Goal: Information Seeking & Learning: Check status

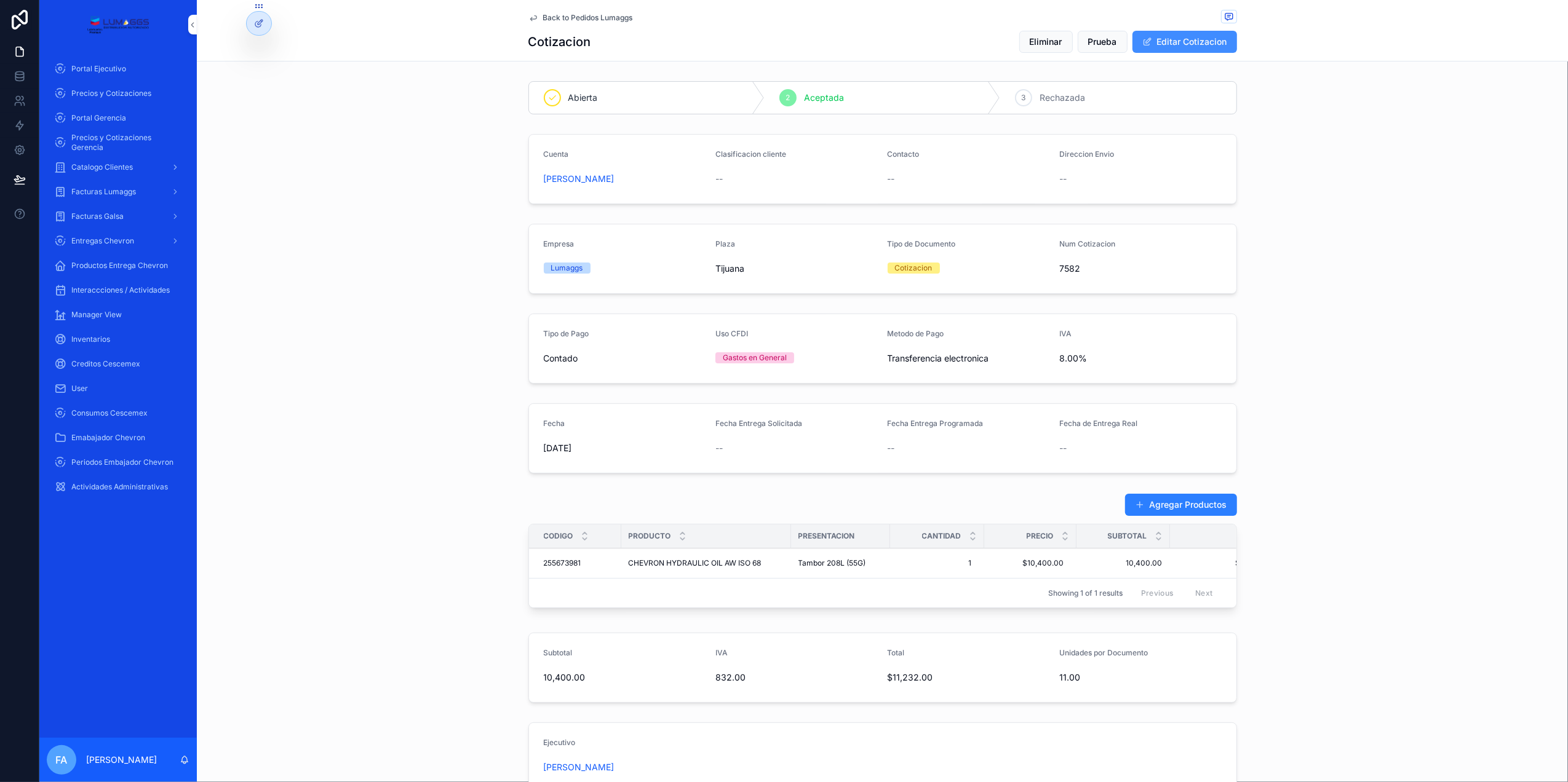
click at [1180, 34] on button "Editar Cotizacion" at bounding box center [1184, 42] width 105 height 22
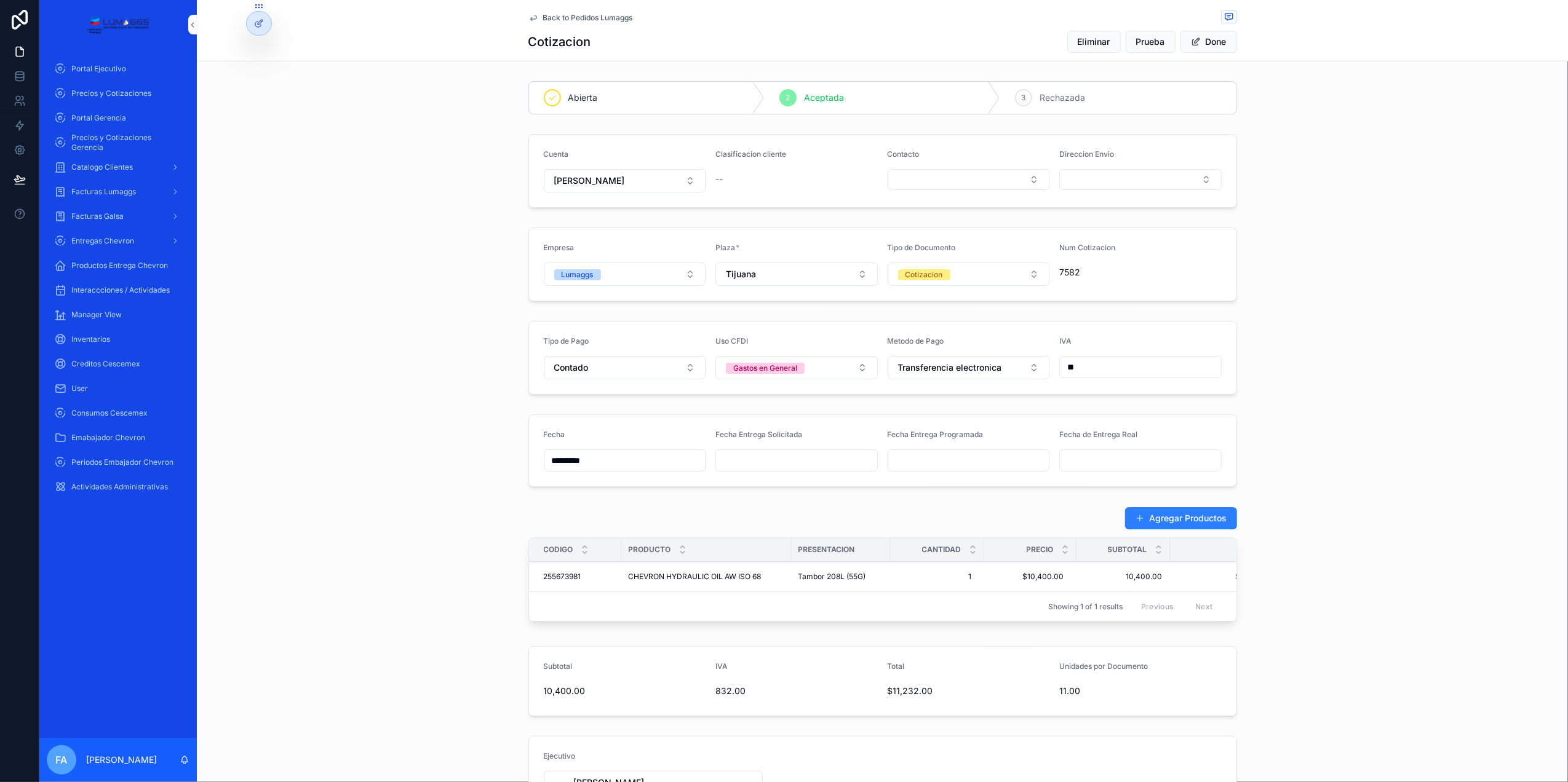
click at [736, 445] on div "Fecha Entrega Solicitada" at bounding box center [796, 437] width 162 height 14
click at [734, 458] on input "scrollable content" at bounding box center [797, 461] width 161 height 18
click at [809, 593] on button "10" at bounding box center [812, 593] width 22 height 22
type input "**********"
click at [913, 466] on input "scrollable content" at bounding box center [969, 461] width 161 height 18
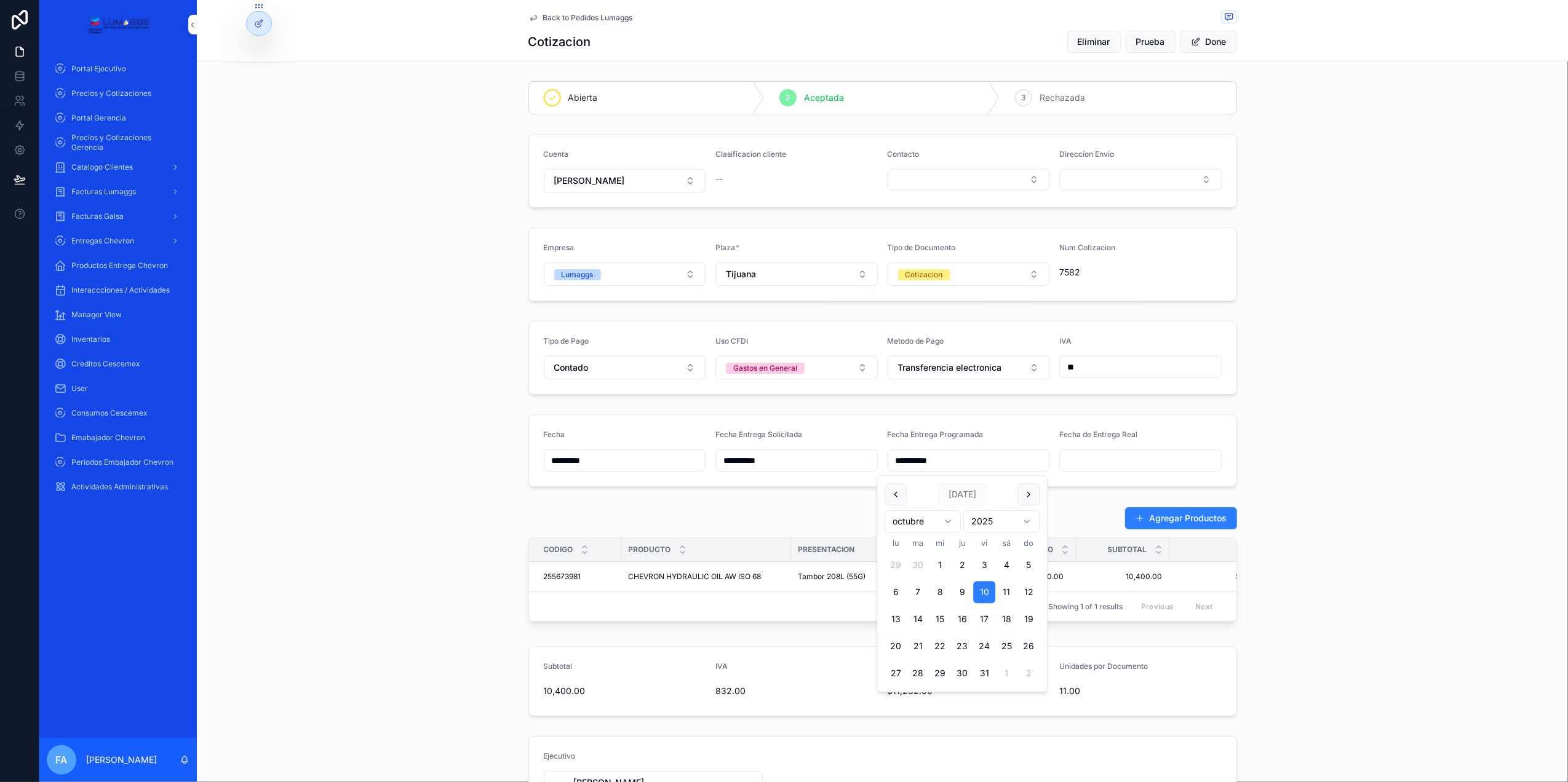
type input "**********"
click at [1080, 508] on div "Agregar Productos Codigo Producto Presentacion Cantidad Precio Subtotal Total 2…" at bounding box center [882, 566] width 1371 height 129
click at [595, 18] on span "Back to Pedidos Lumaggs" at bounding box center [588, 18] width 90 height 10
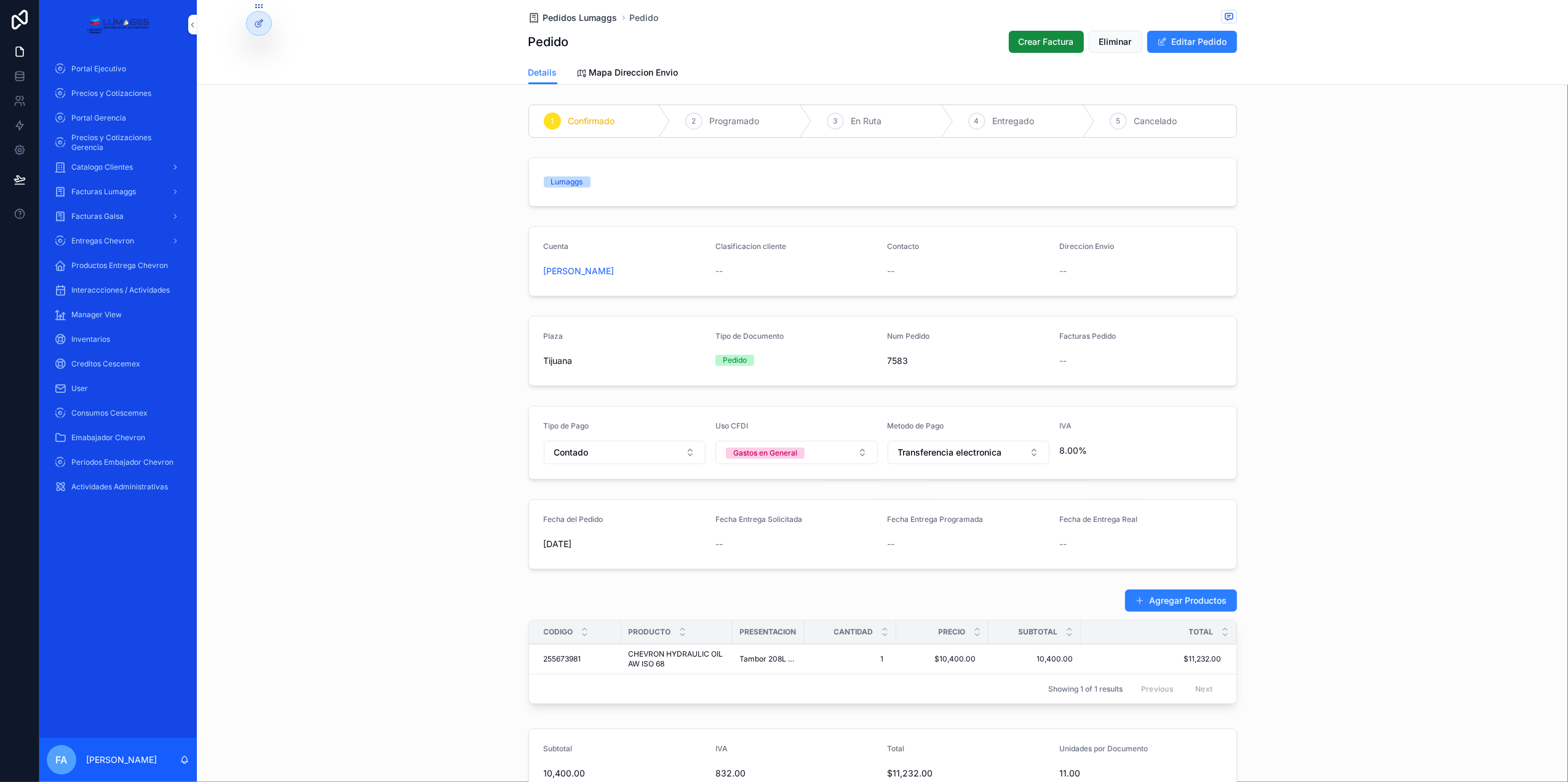
click at [572, 12] on span "Pedidos Lumaggs" at bounding box center [580, 18] width 74 height 12
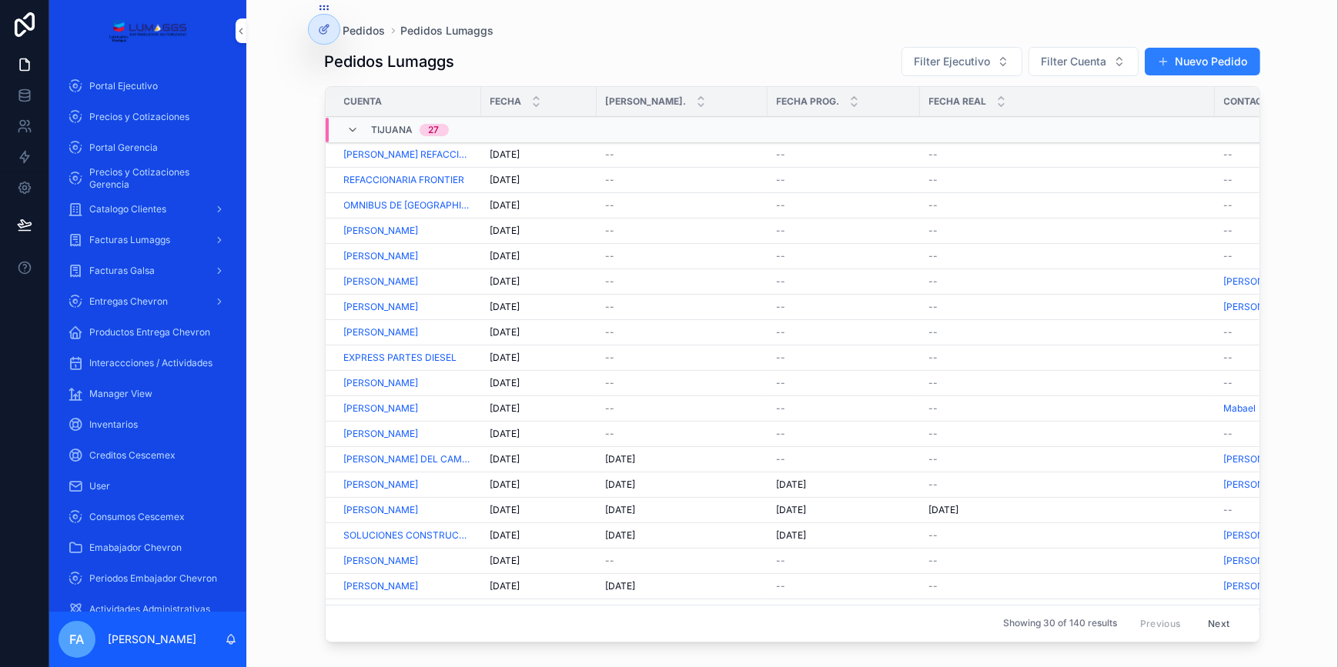
drag, startPoint x: 1916, startPoint y: 2, endPoint x: 302, endPoint y: 232, distance: 1630.7
click at [302, 232] on div "Pedidos Pedidos Lumaggs Pedidos Lumaggs Filter Ejecutivo Filter Cuenta Nuevo Pe…" at bounding box center [792, 324] width 985 height 649
click at [154, 154] on div "Portal Gerencia" at bounding box center [148, 147] width 160 height 25
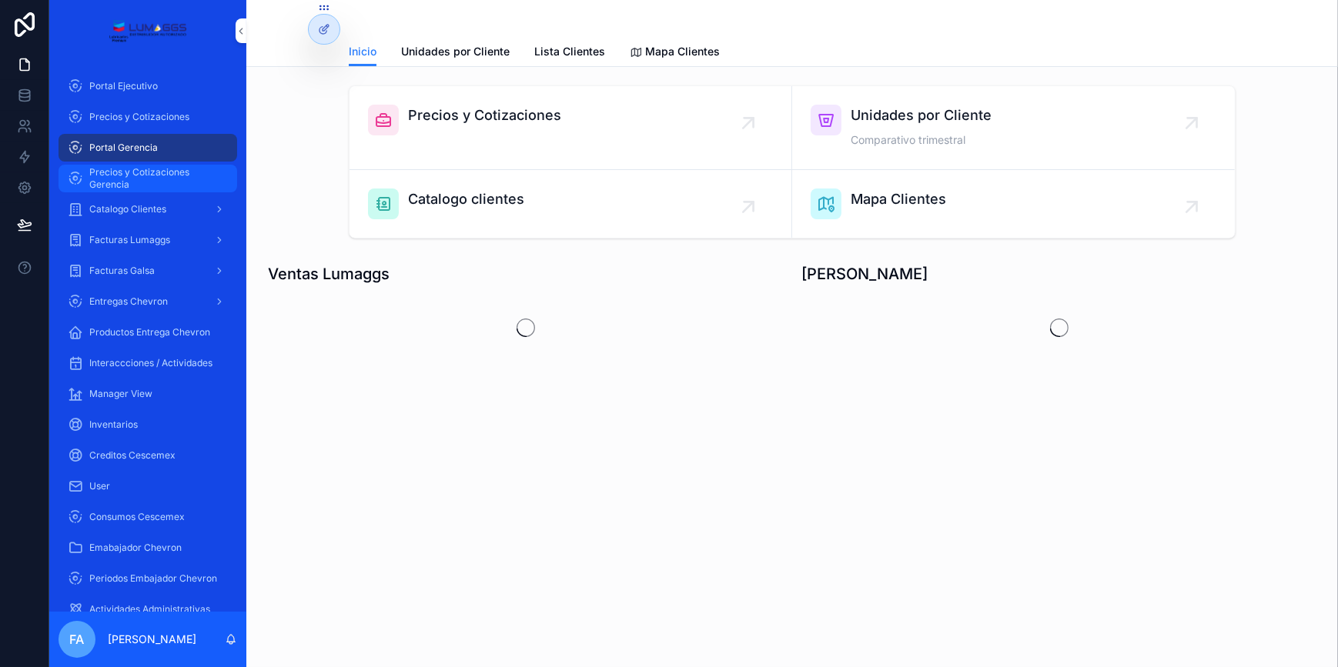
click at [149, 182] on span "Precios y Cotizaciones Gerencia" at bounding box center [155, 178] width 132 height 25
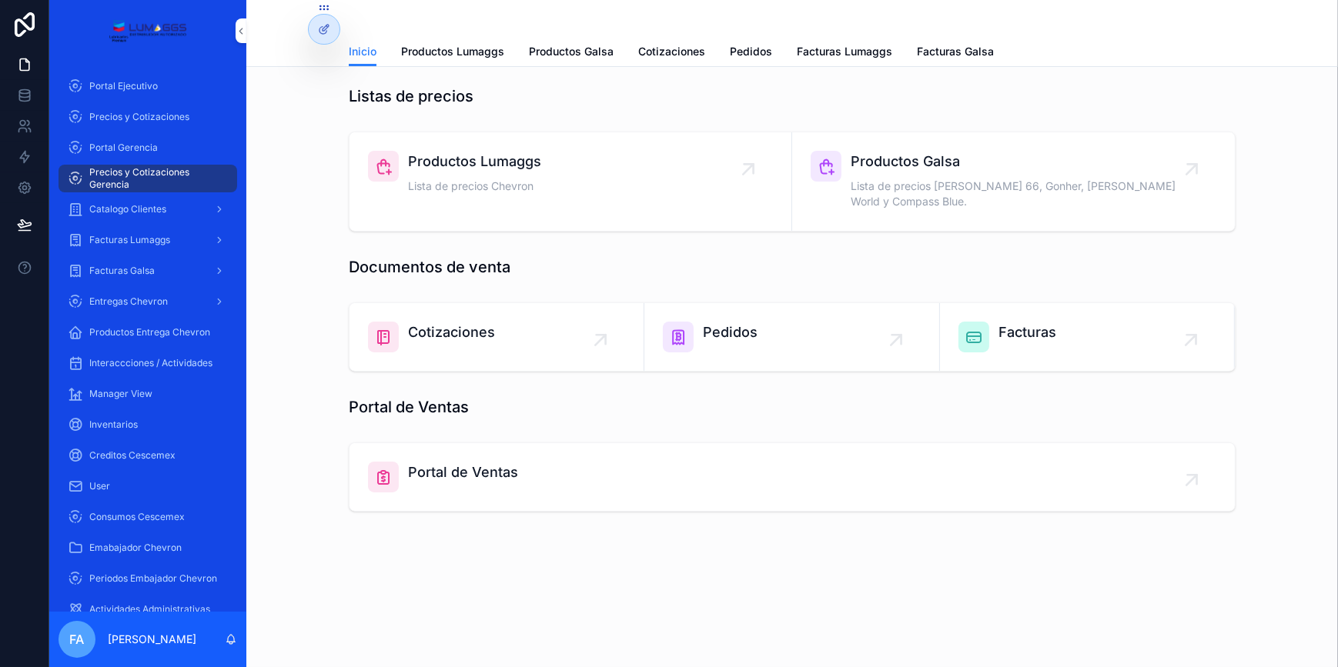
click at [608, 328] on div "scrollable content" at bounding box center [603, 343] width 31 height 31
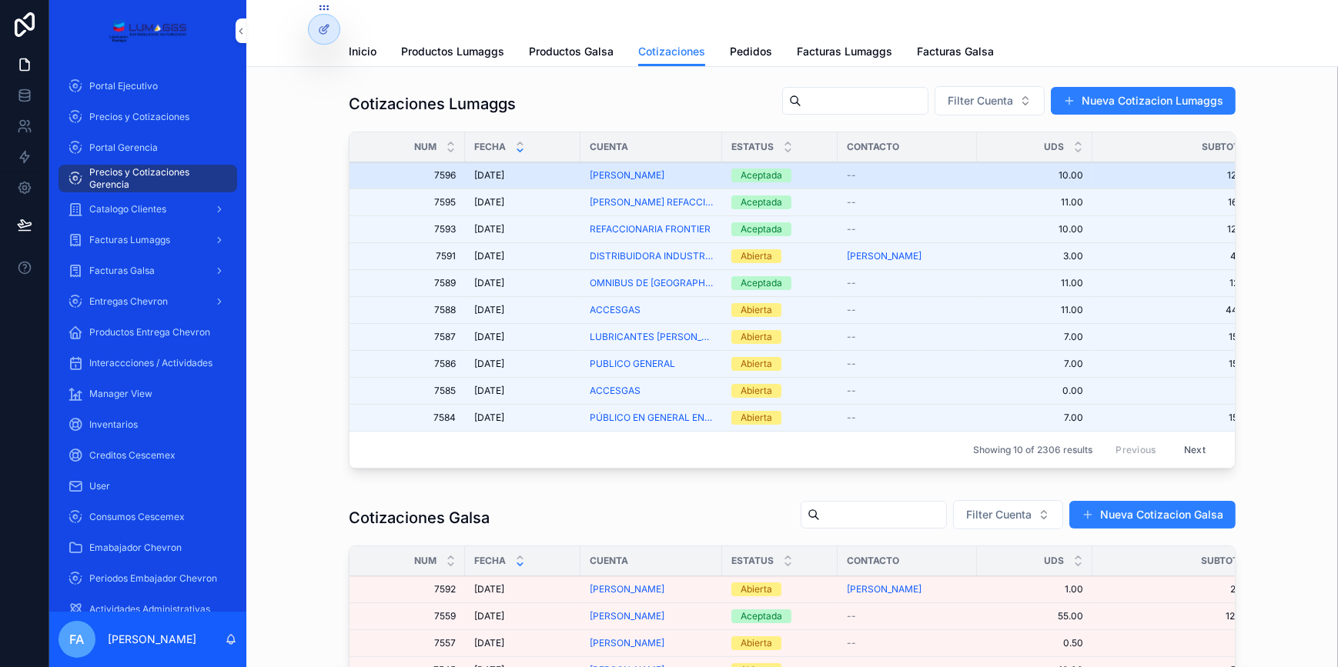
click at [498, 172] on span "[DATE]" at bounding box center [489, 175] width 30 height 12
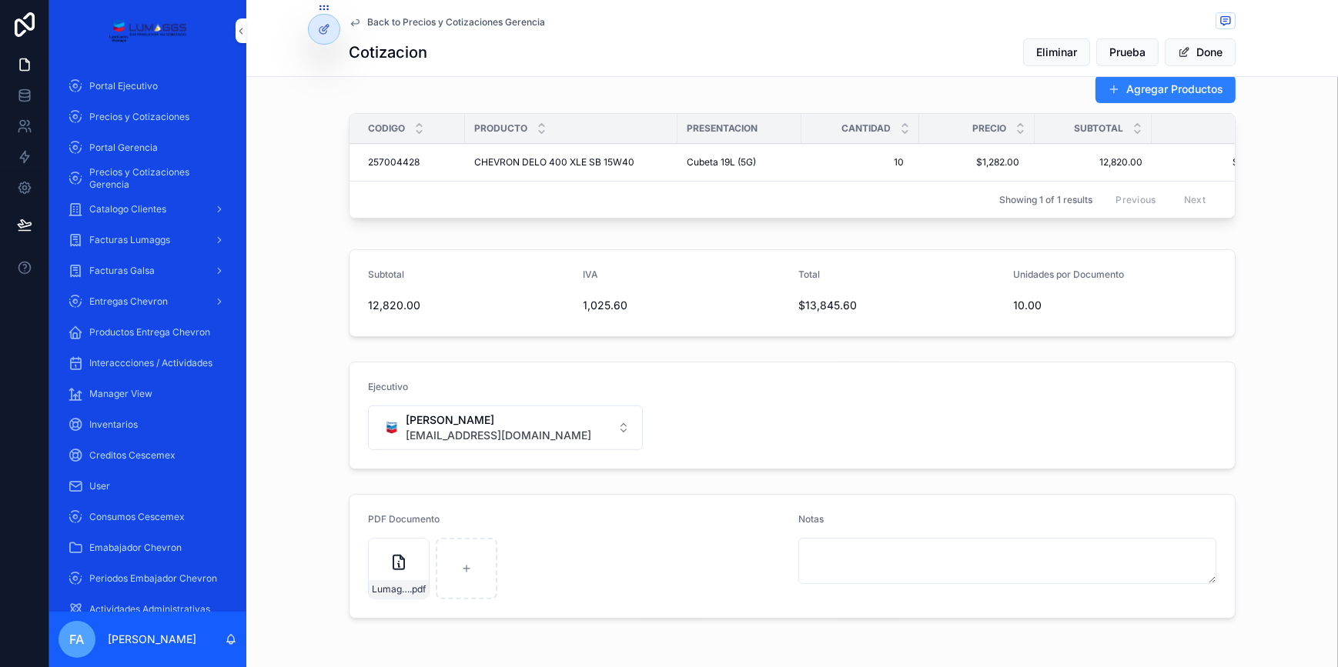
scroll to position [490, 0]
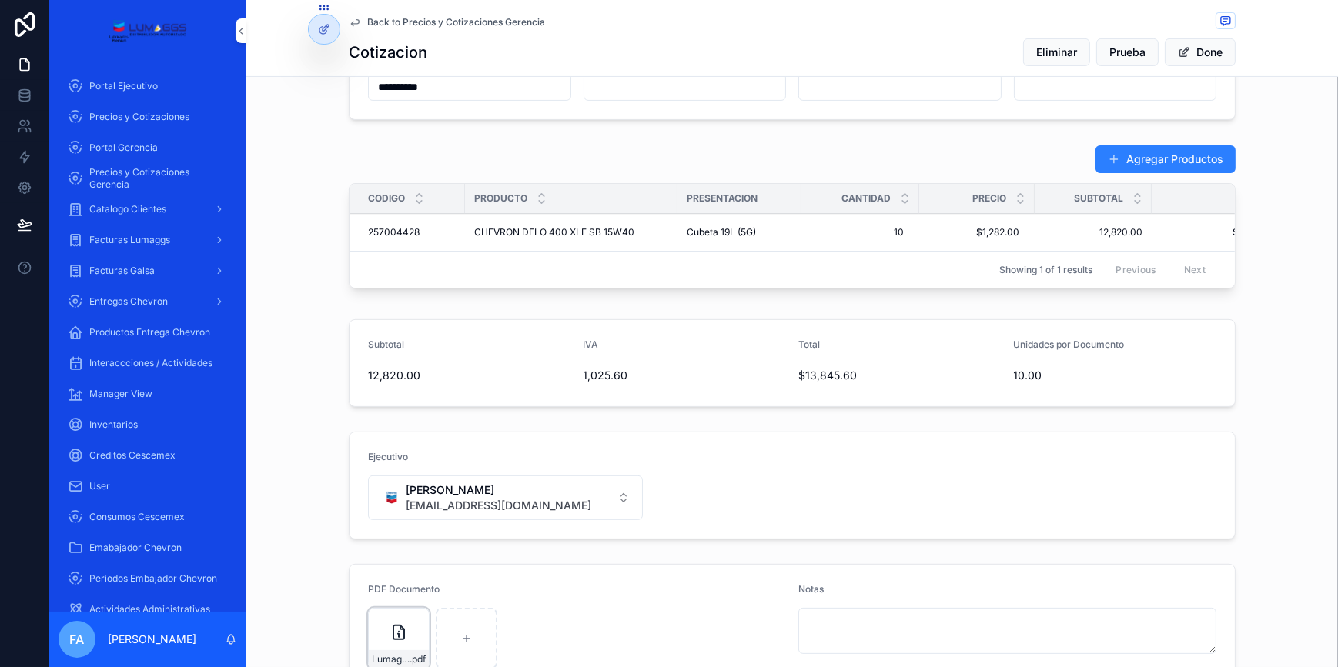
click at [0, 0] on icon "scrollable content" at bounding box center [0, 0] width 0 height 0
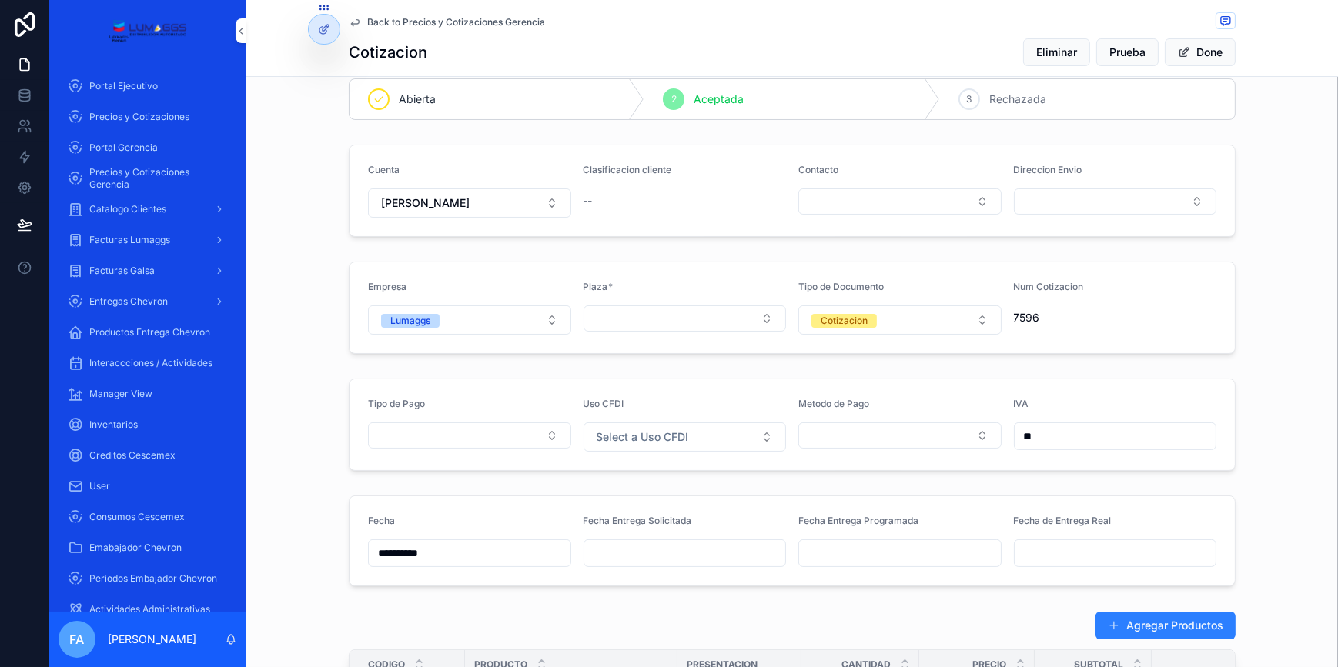
scroll to position [0, 0]
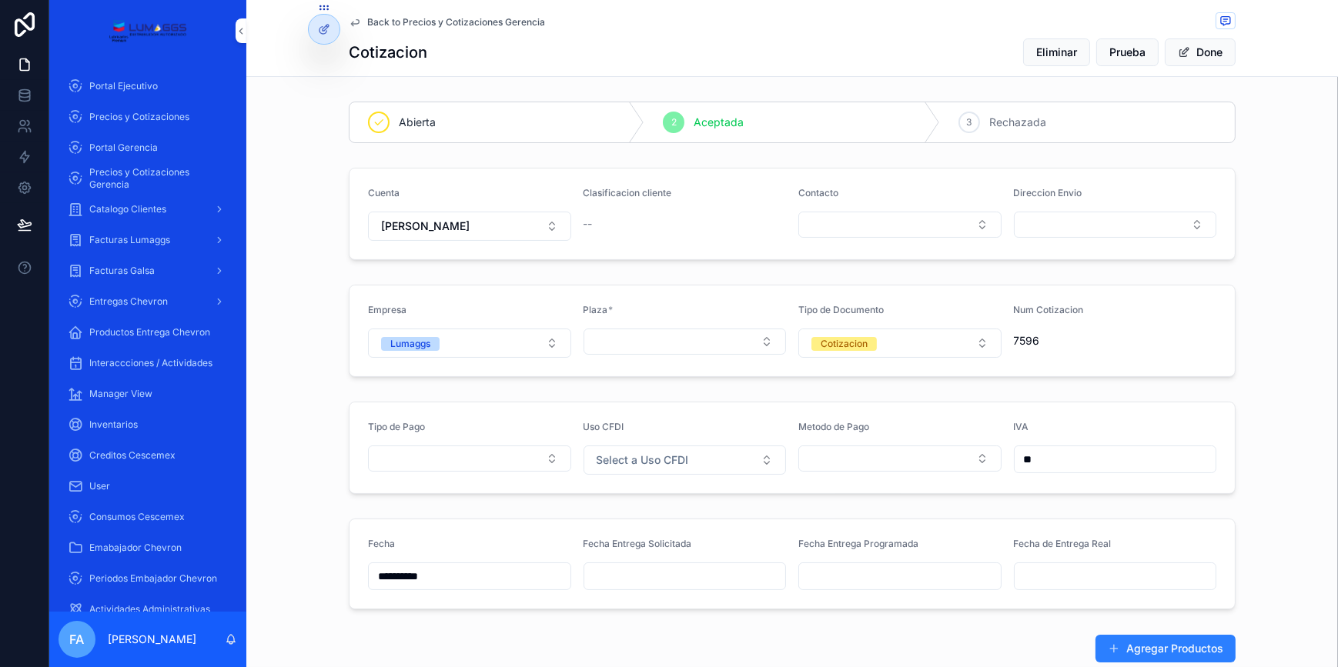
click at [406, 18] on span "Back to Precios y Cotizaciones Gerencia" at bounding box center [456, 22] width 178 height 12
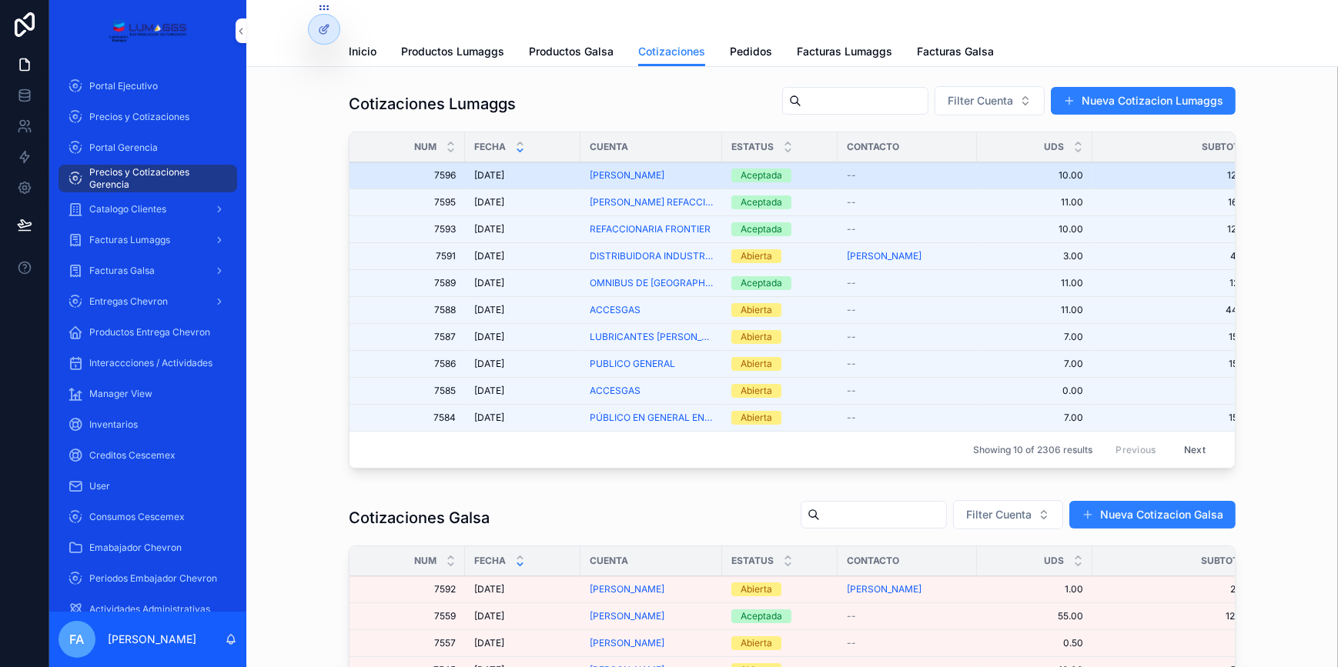
click at [483, 169] on span "[DATE]" at bounding box center [489, 175] width 30 height 12
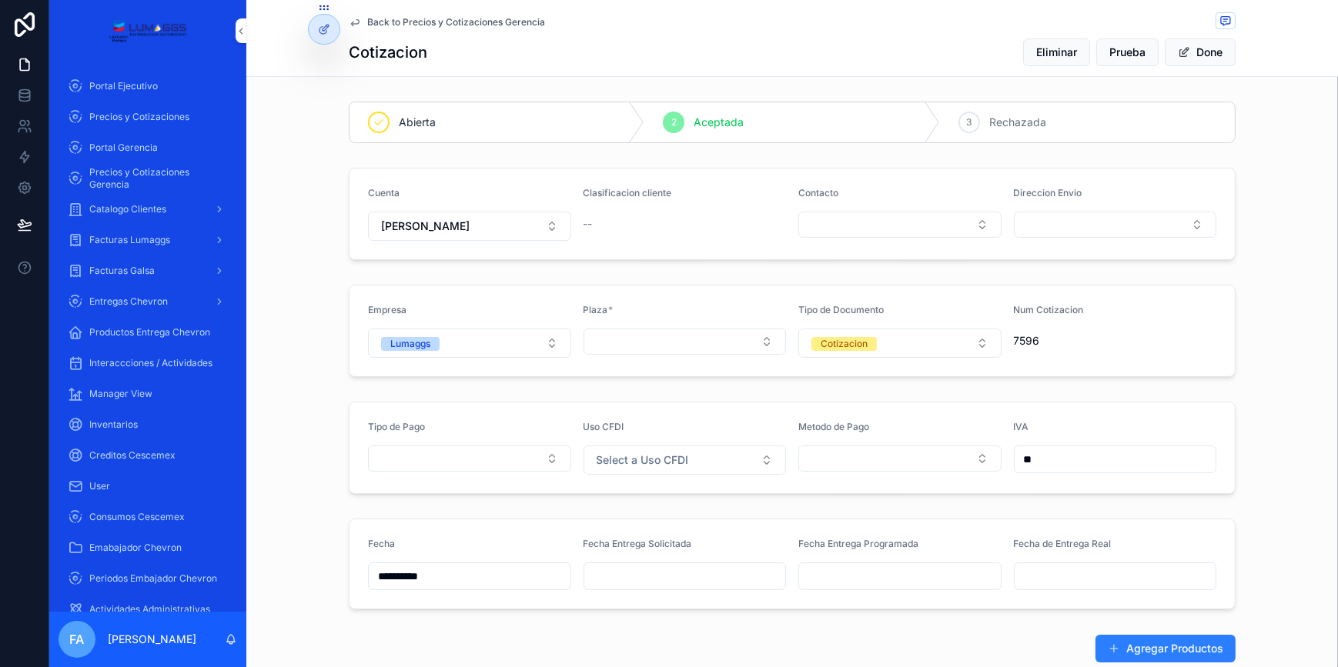
click at [666, 272] on div "**********" at bounding box center [792, 639] width 1092 height 1089
click at [380, 16] on span "Back to Precios y Cotizaciones Gerencia" at bounding box center [456, 22] width 178 height 12
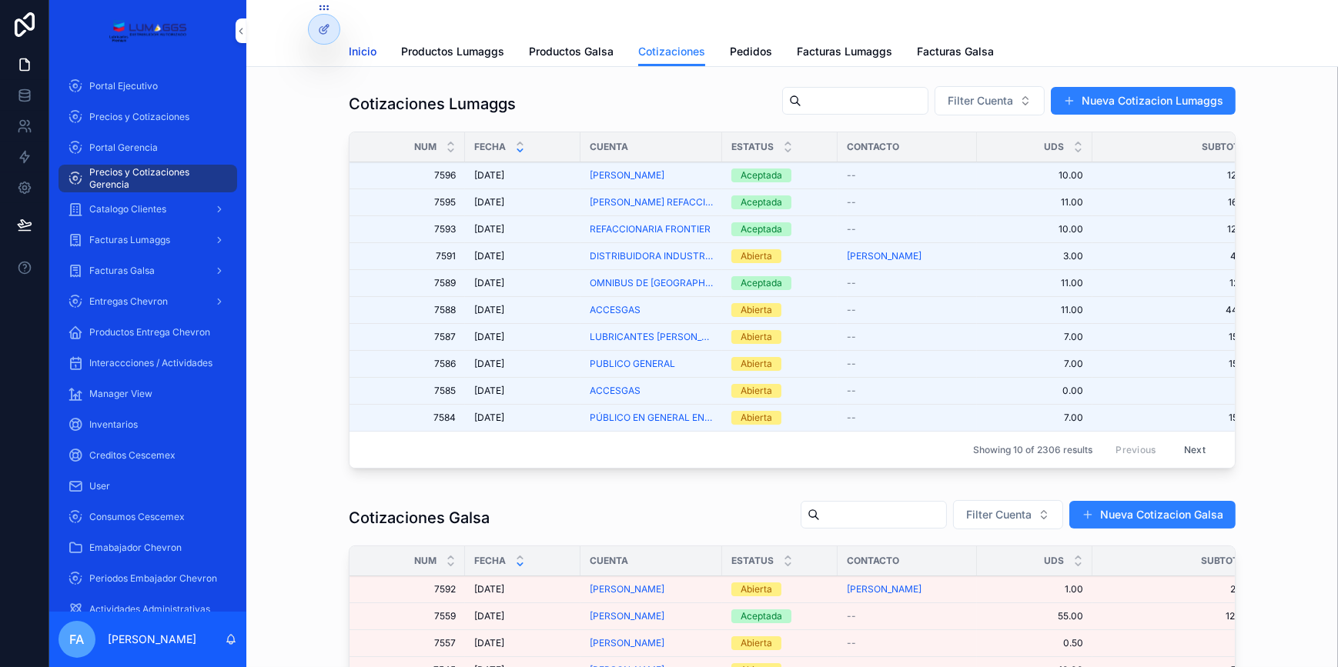
click at [363, 55] on span "Inicio" at bounding box center [363, 51] width 28 height 15
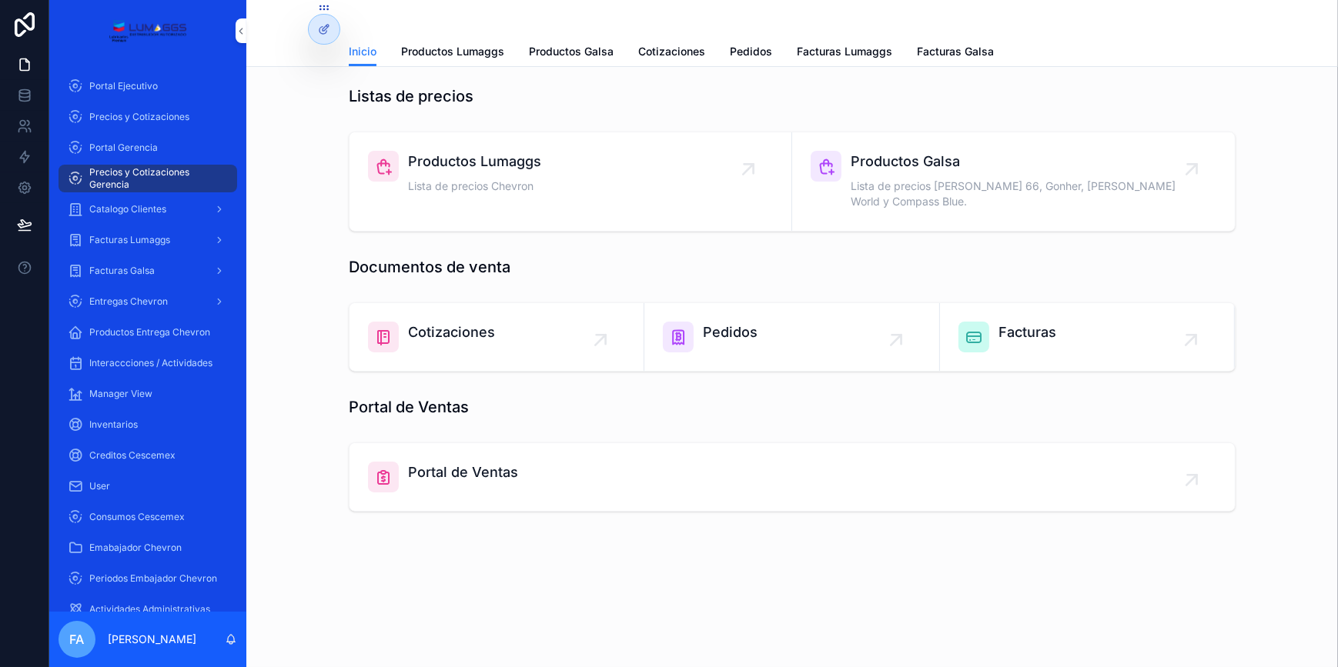
click at [604, 328] on icon "scrollable content" at bounding box center [600, 340] width 25 height 25
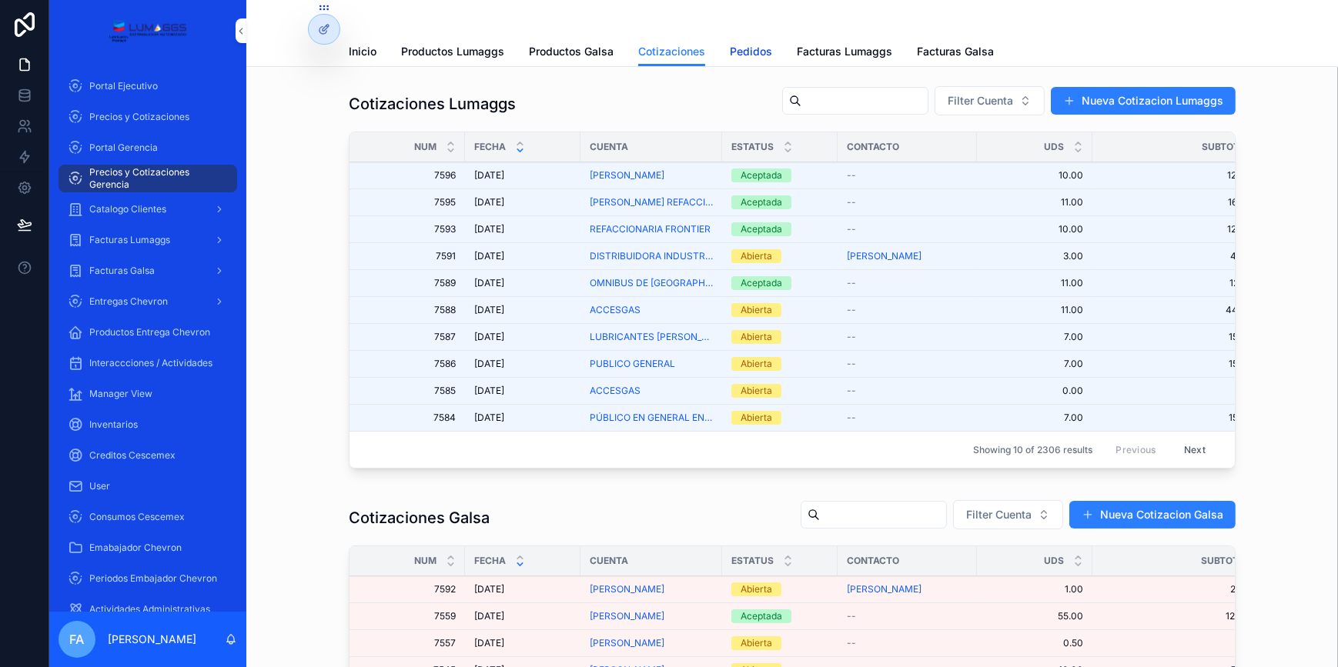
click at [739, 44] on span "Pedidos" at bounding box center [751, 51] width 42 height 15
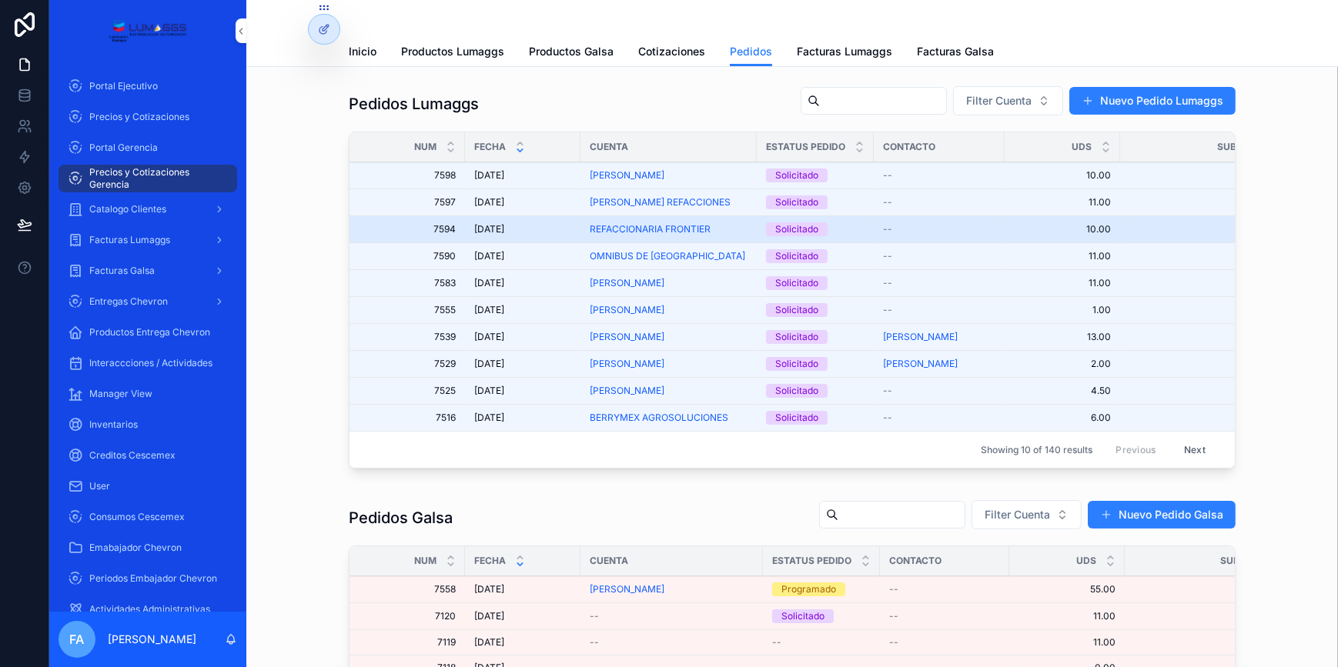
click at [474, 229] on span "[DATE]" at bounding box center [489, 229] width 30 height 12
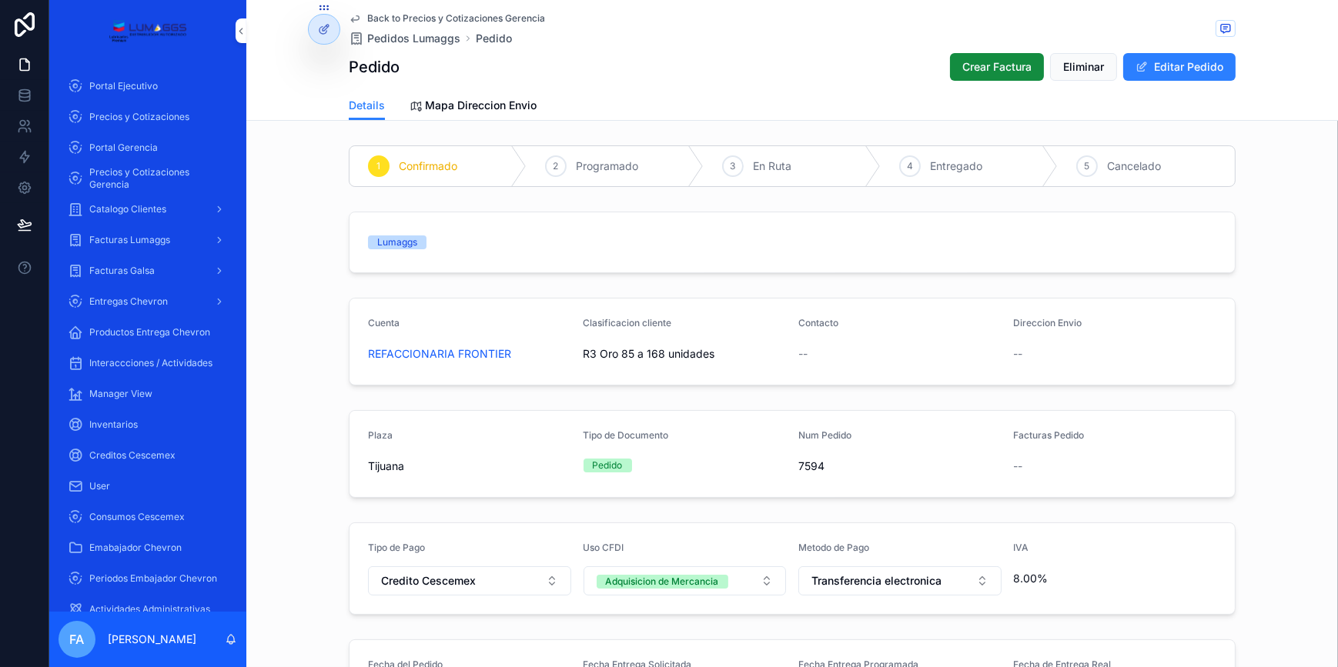
click at [462, 19] on span "Back to Precios y Cotizaciones Gerencia" at bounding box center [456, 18] width 178 height 12
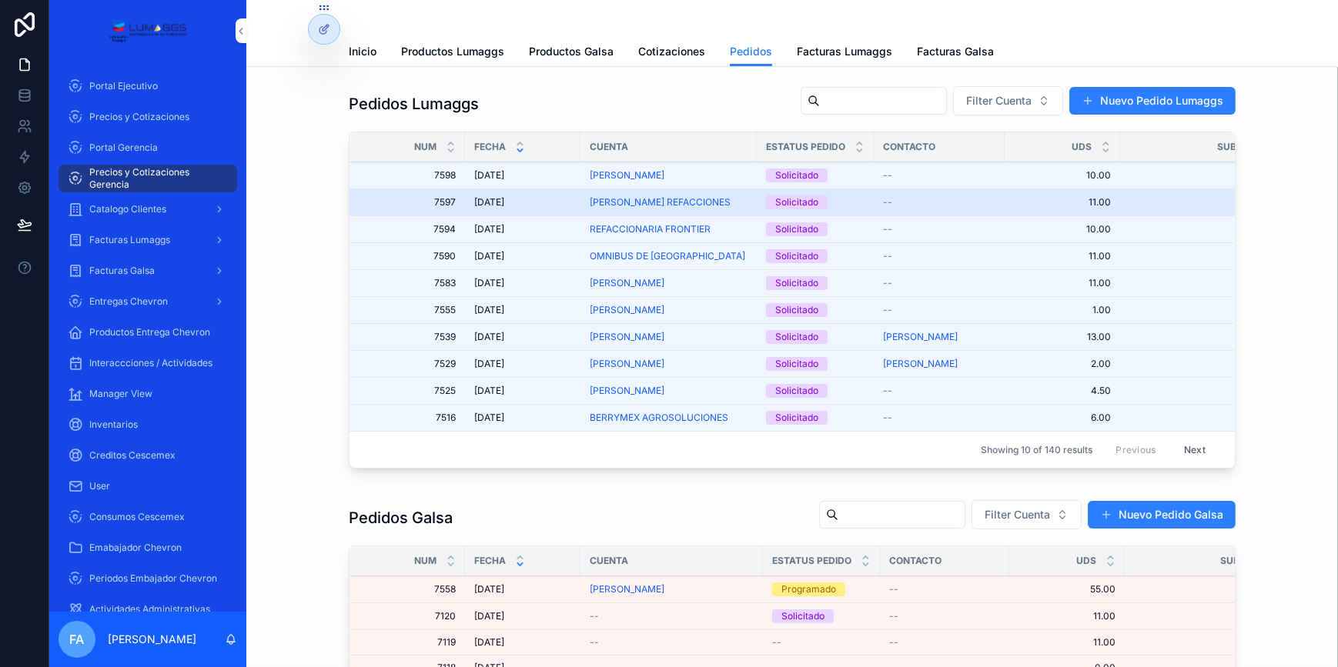
click at [495, 198] on span "[DATE]" at bounding box center [489, 202] width 30 height 12
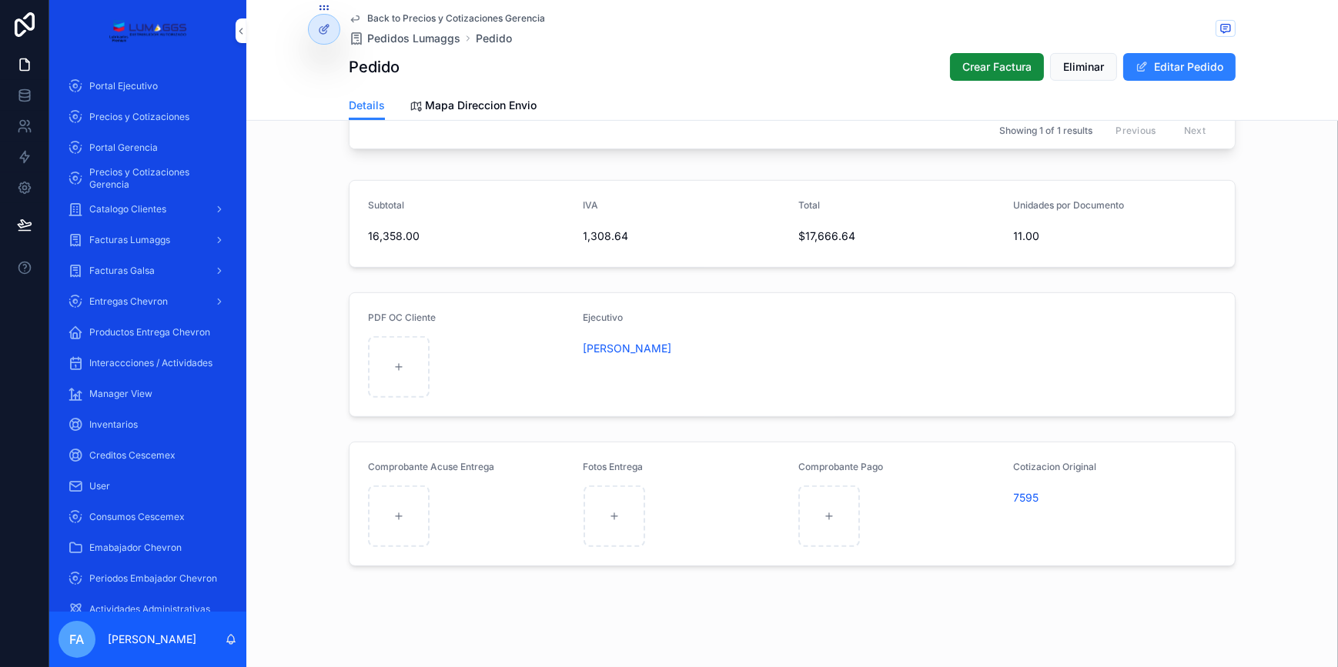
scroll to position [747, 0]
click at [1028, 495] on span "7595" at bounding box center [1026, 497] width 25 height 15
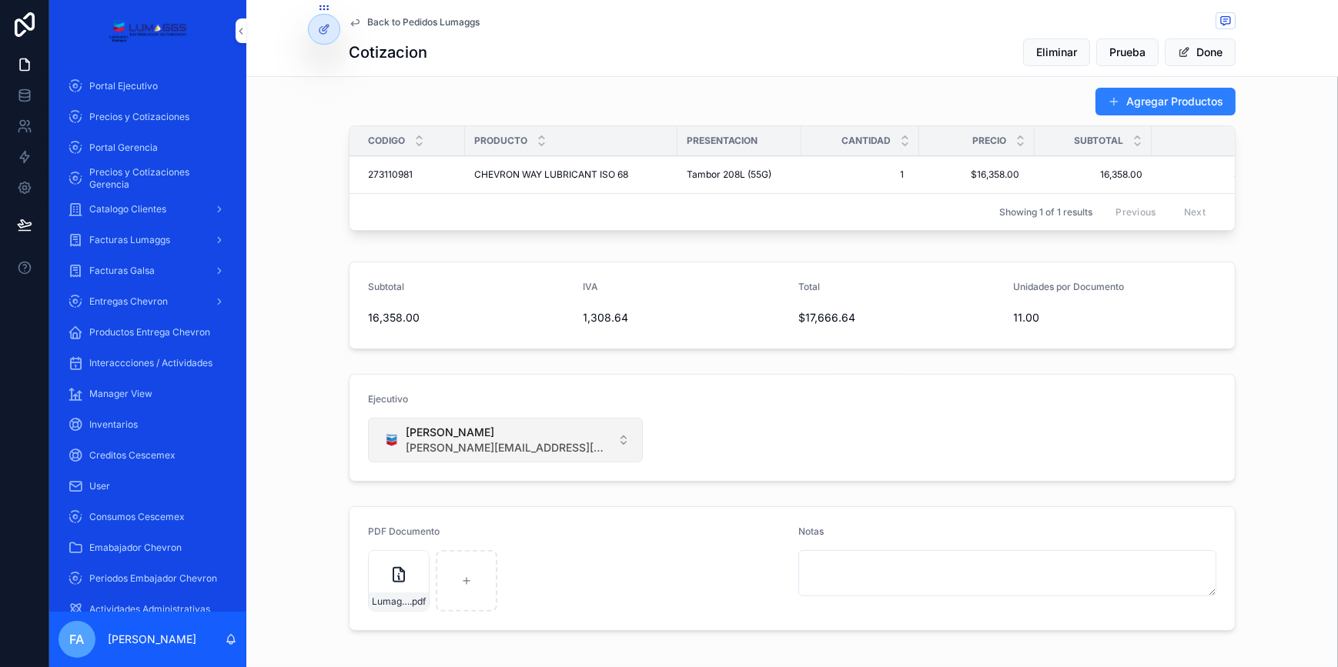
scroll to position [624, 0]
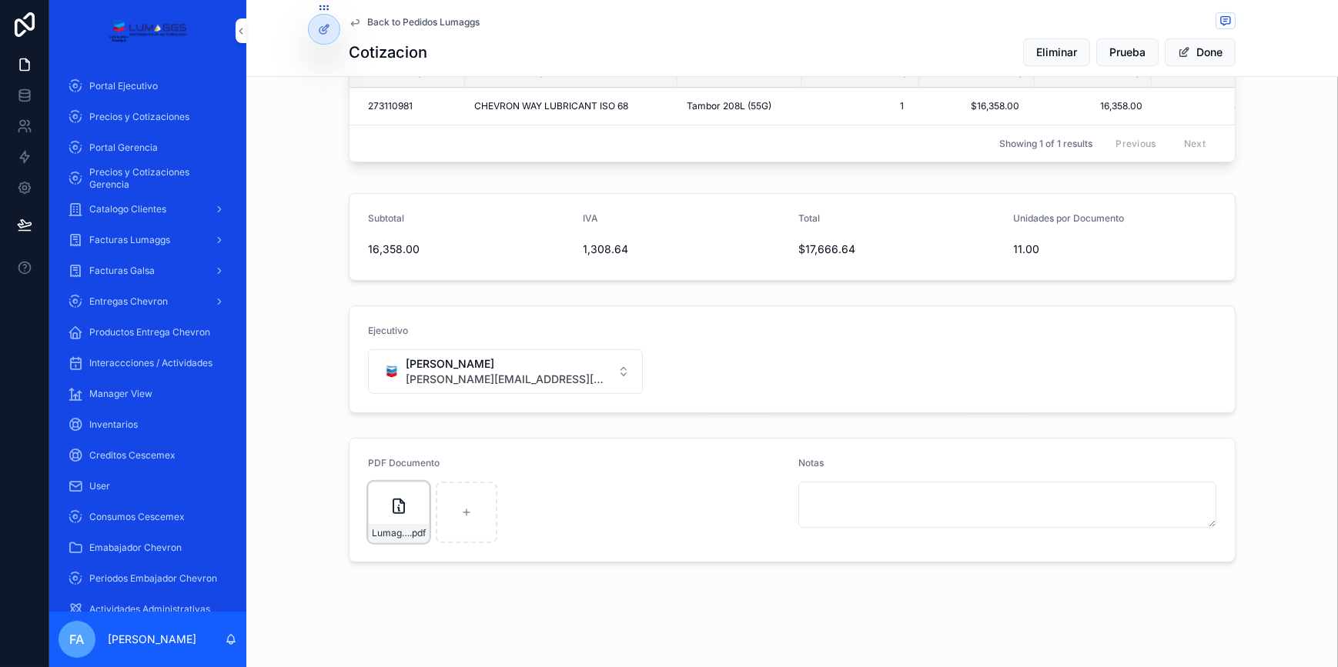
click at [0, 0] on icon "scrollable content" at bounding box center [0, 0] width 0 height 0
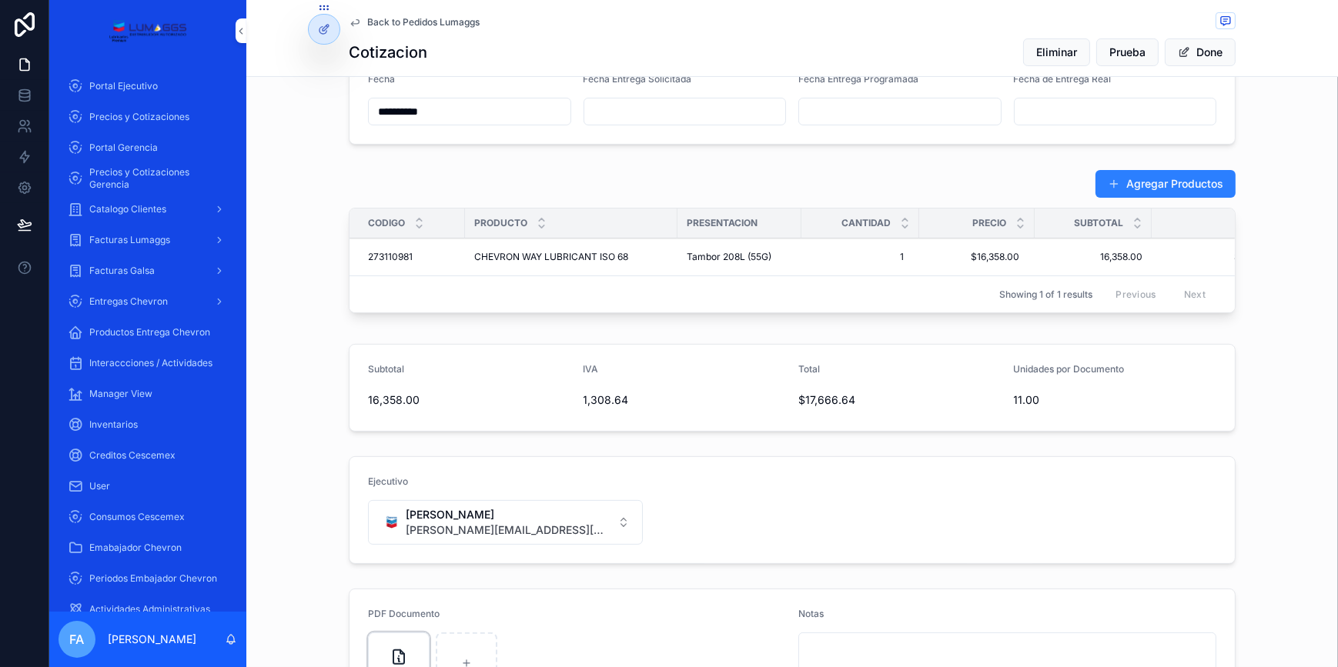
scroll to position [344, 0]
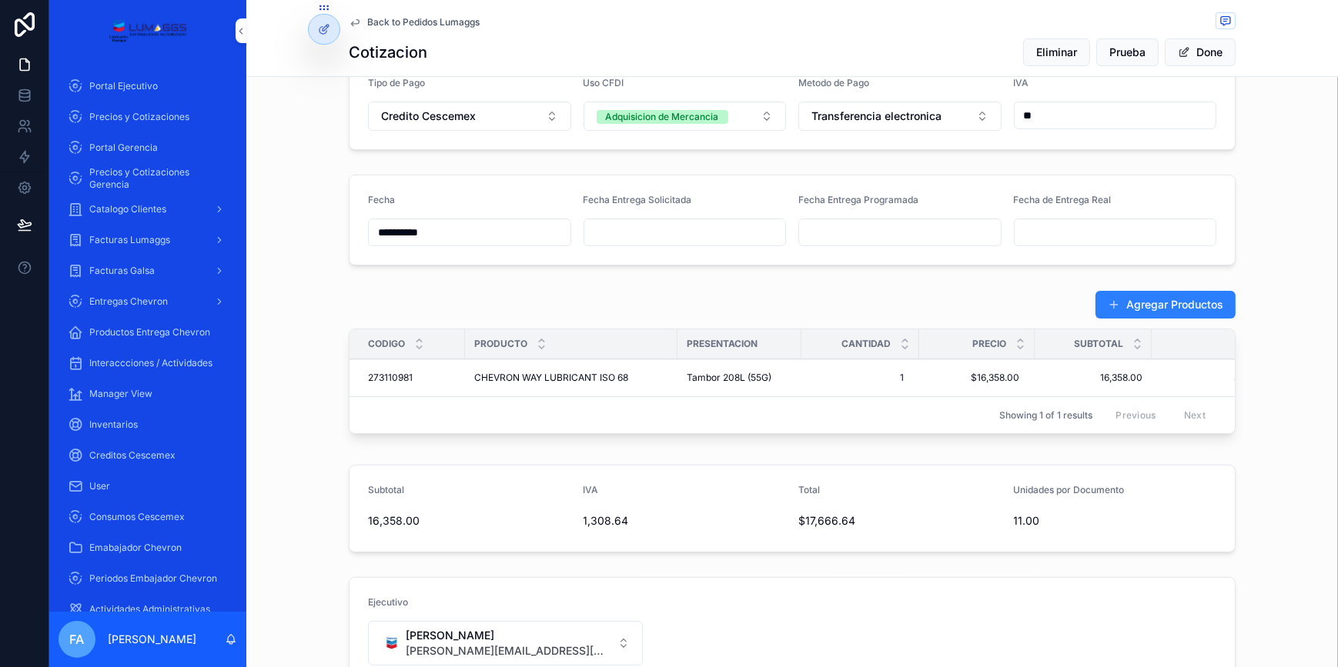
click at [403, 24] on span "Back to Pedidos Lumaggs" at bounding box center [423, 22] width 112 height 12
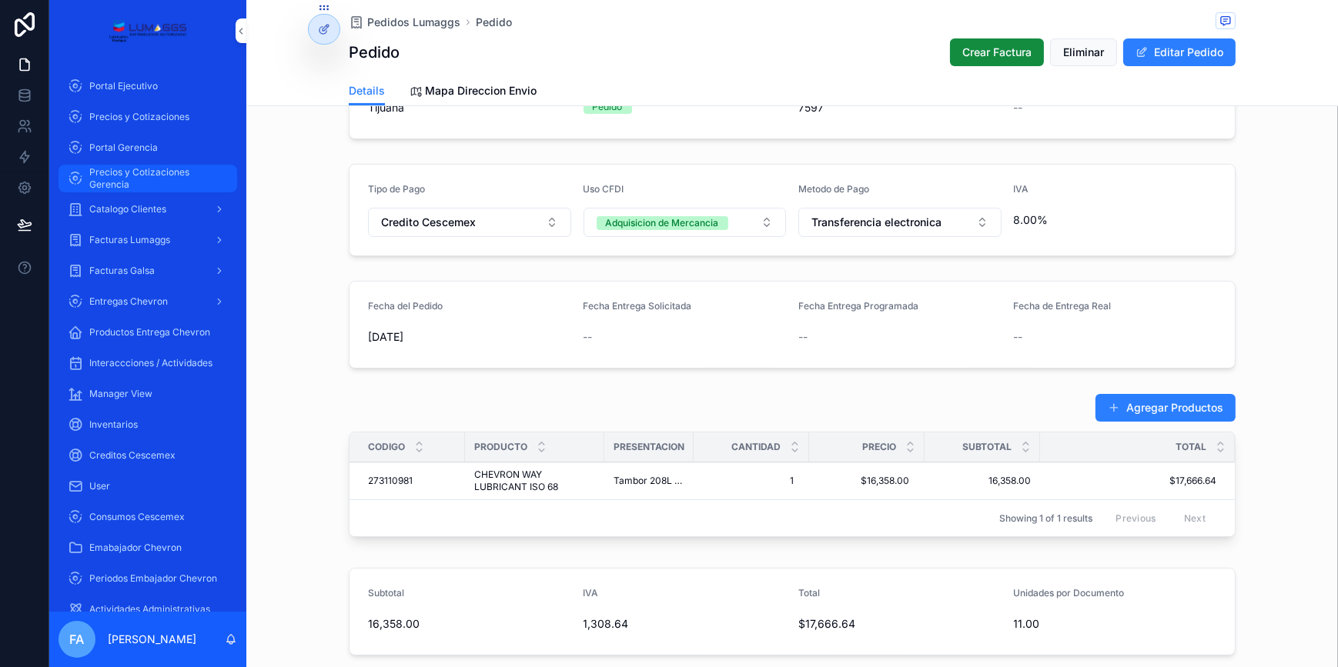
click at [150, 181] on span "Precios y Cotizaciones Gerencia" at bounding box center [155, 178] width 132 height 25
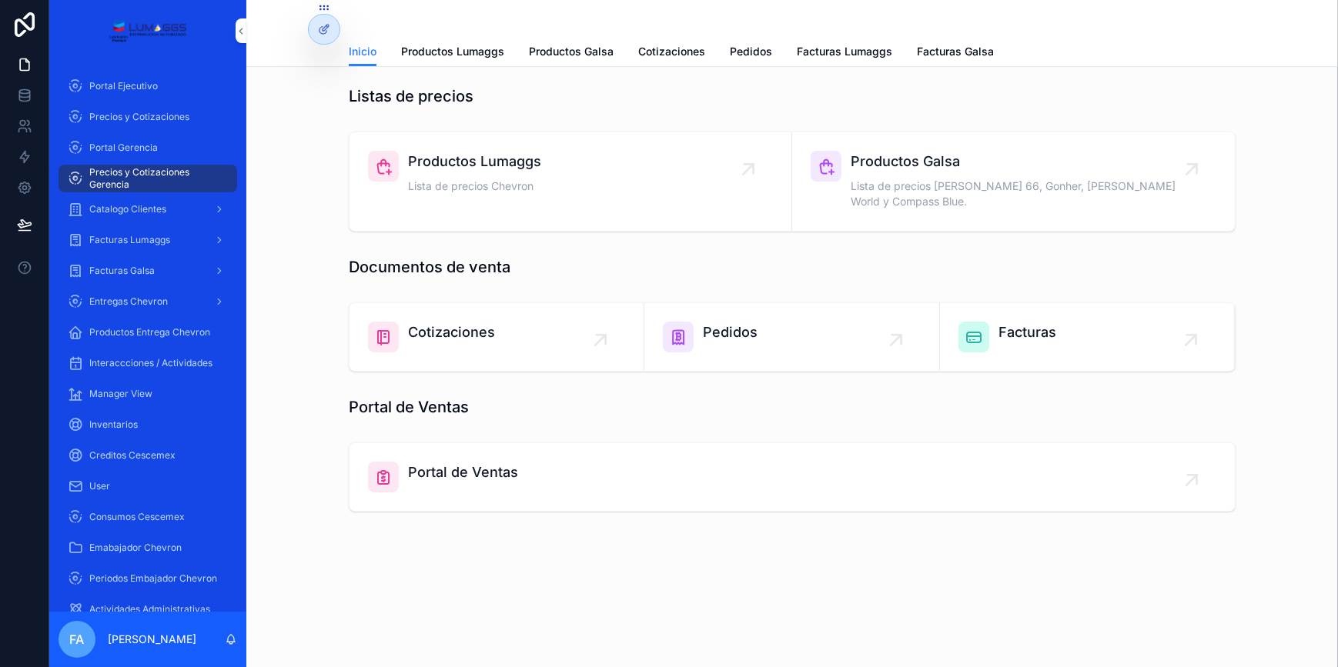
click at [908, 328] on icon "scrollable content" at bounding box center [896, 340] width 25 height 25
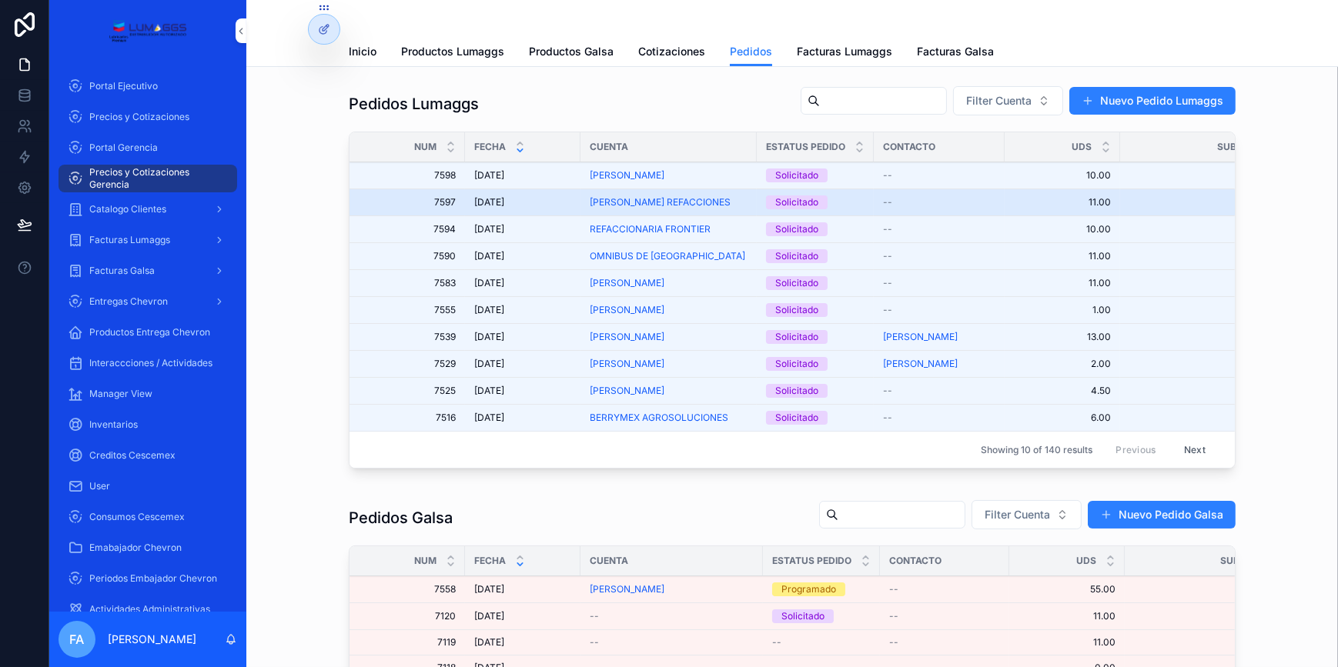
click at [500, 197] on span "[DATE]" at bounding box center [489, 202] width 30 height 12
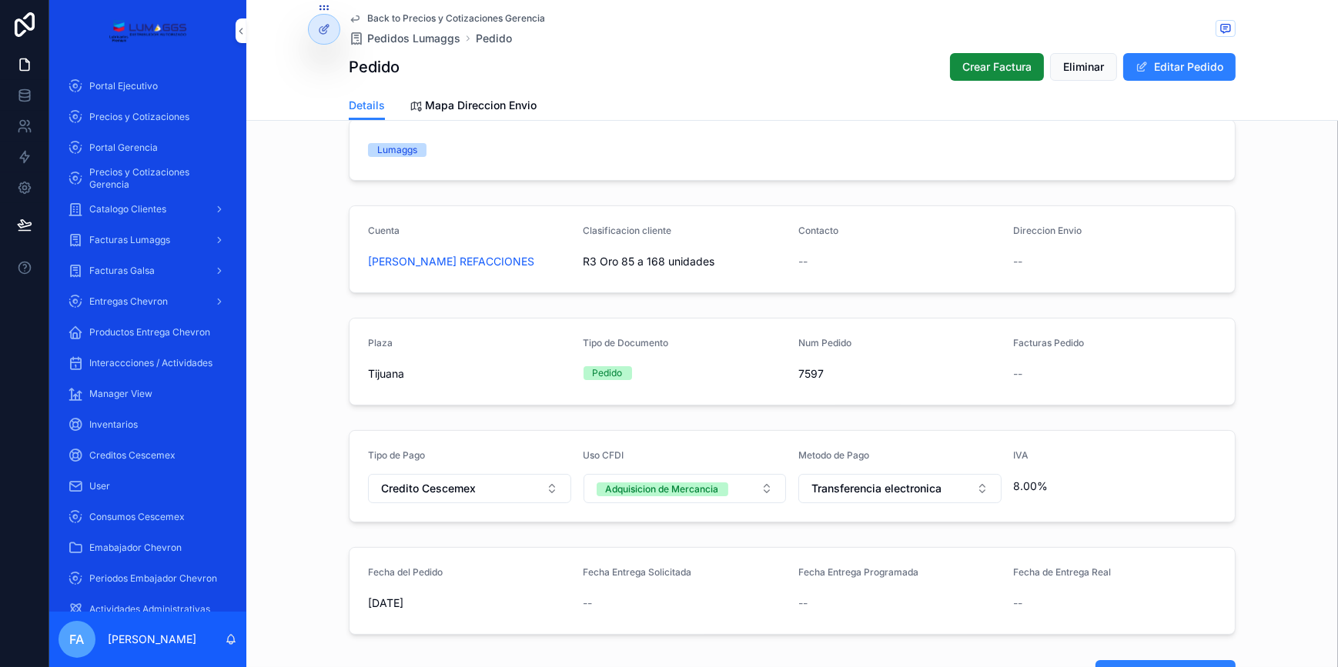
scroll to position [139, 0]
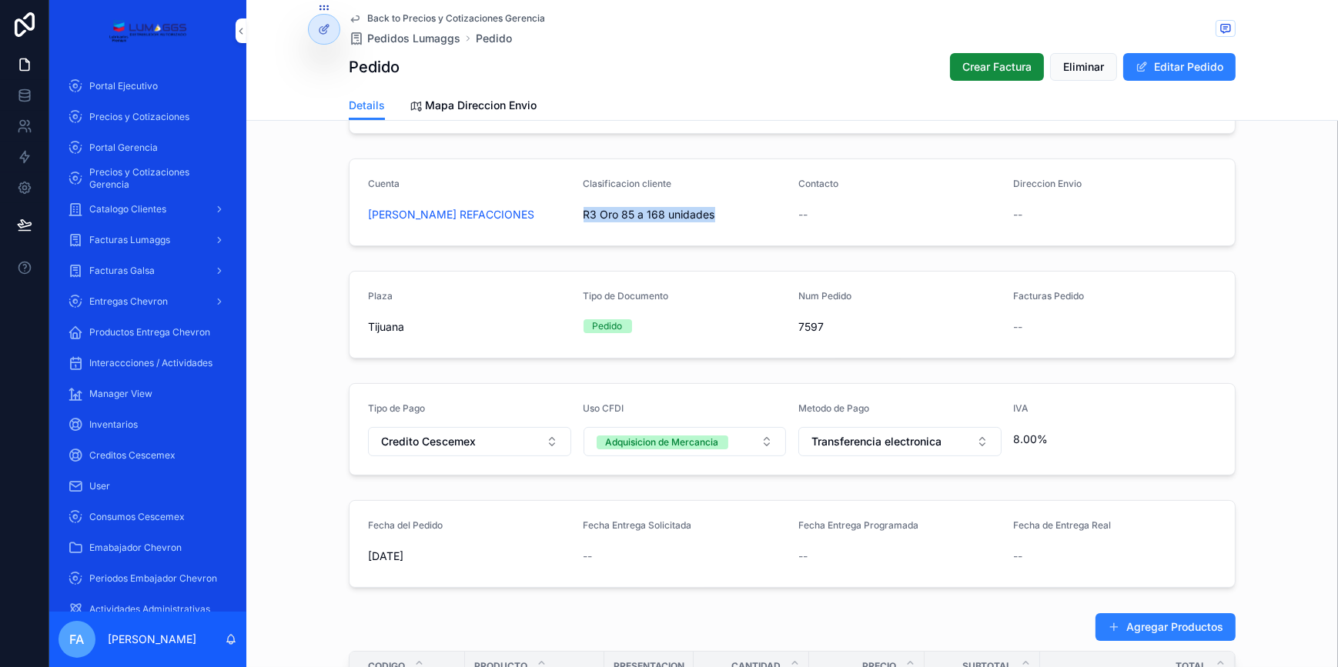
drag, startPoint x: 574, startPoint y: 219, endPoint x: 719, endPoint y: 226, distance: 144.9
click at [719, 226] on form "Cuenta [PERSON_NAME] REFACCIONES Clasificacion cliente R3 Oro 85 a 168 unidades…" at bounding box center [791, 202] width 885 height 86
copy span "R3 Oro 85 a 168 unidades"
click at [421, 18] on span "Back to Precios y Cotizaciones Gerencia" at bounding box center [456, 18] width 178 height 12
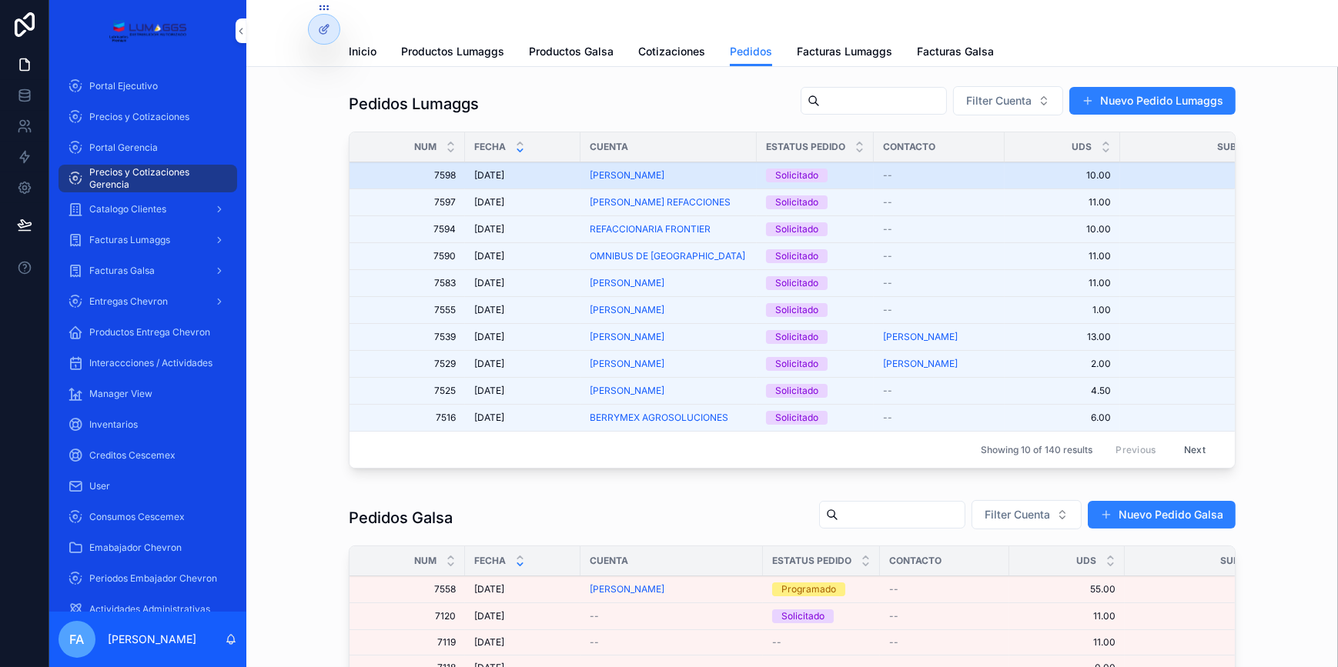
click at [492, 173] on span "[DATE]" at bounding box center [489, 175] width 30 height 12
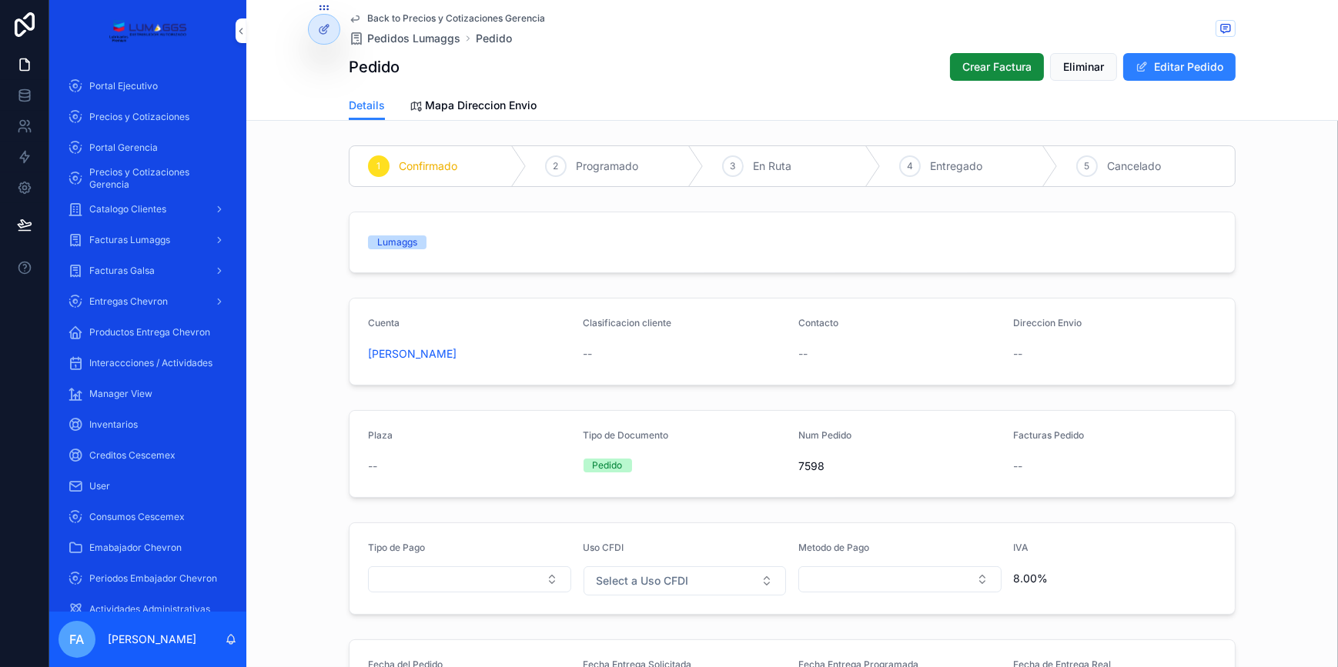
click at [396, 20] on span "Back to Precios y Cotizaciones Gerencia" at bounding box center [456, 18] width 178 height 12
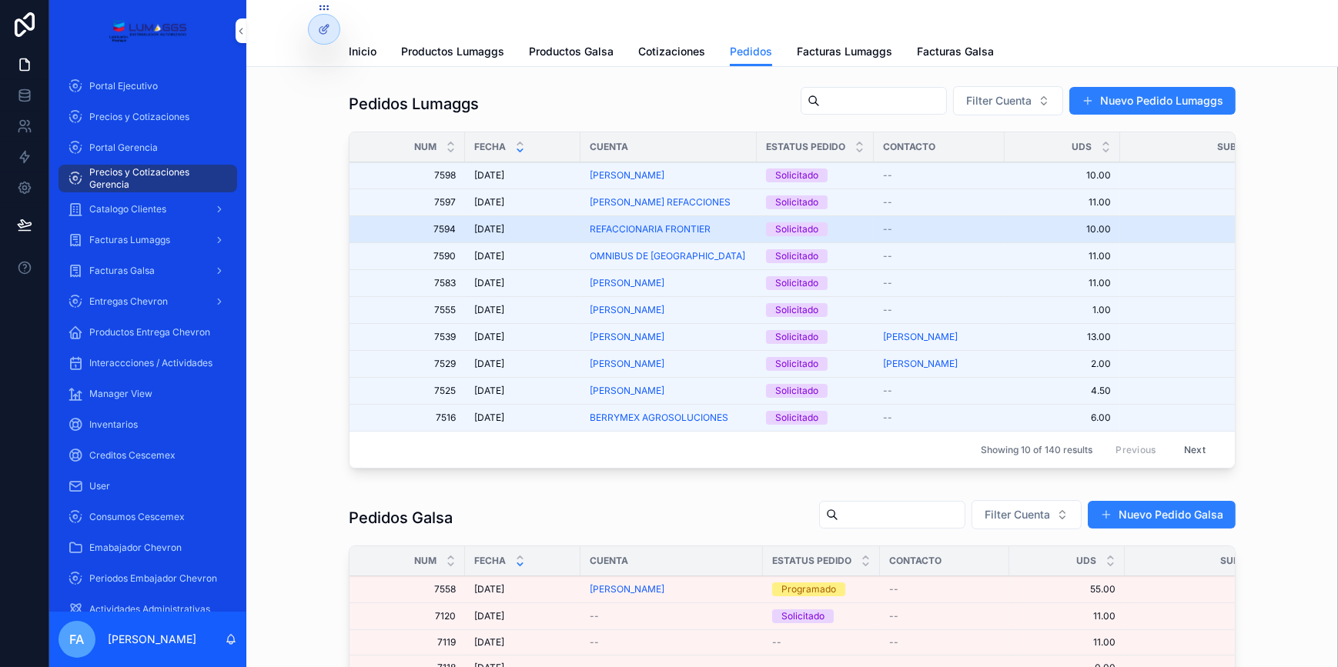
click at [487, 227] on span "[DATE]" at bounding box center [489, 229] width 30 height 12
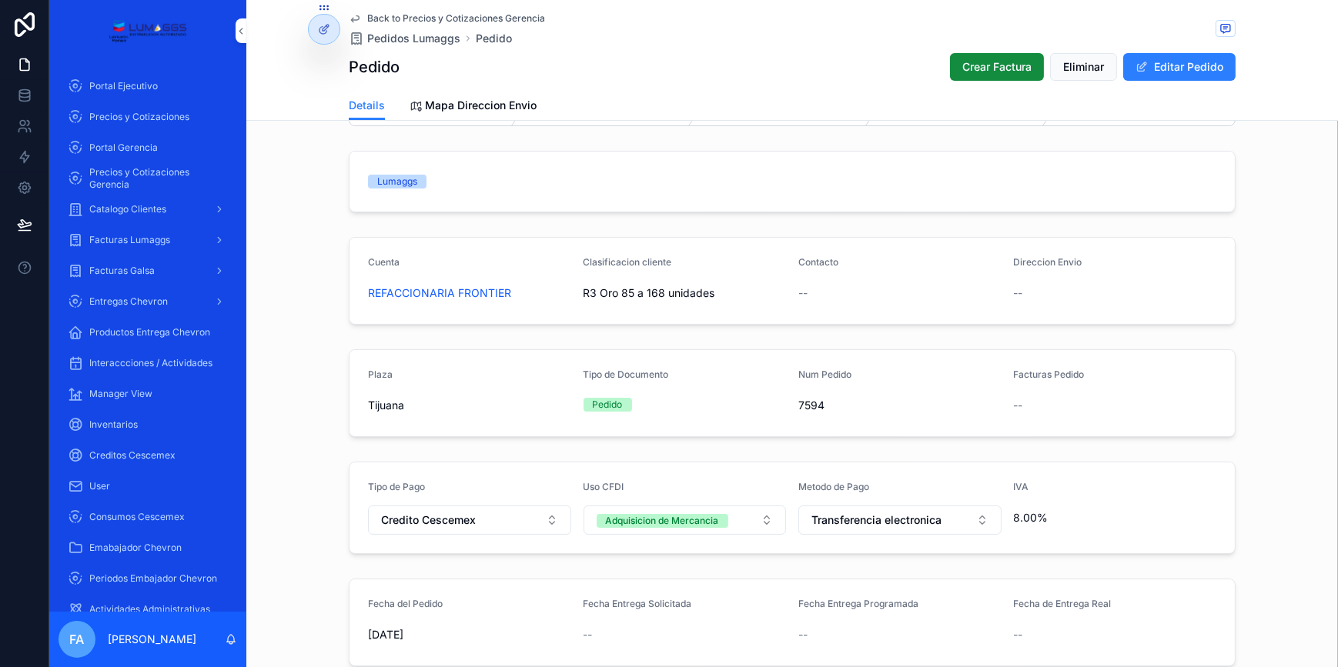
scroll to position [139, 0]
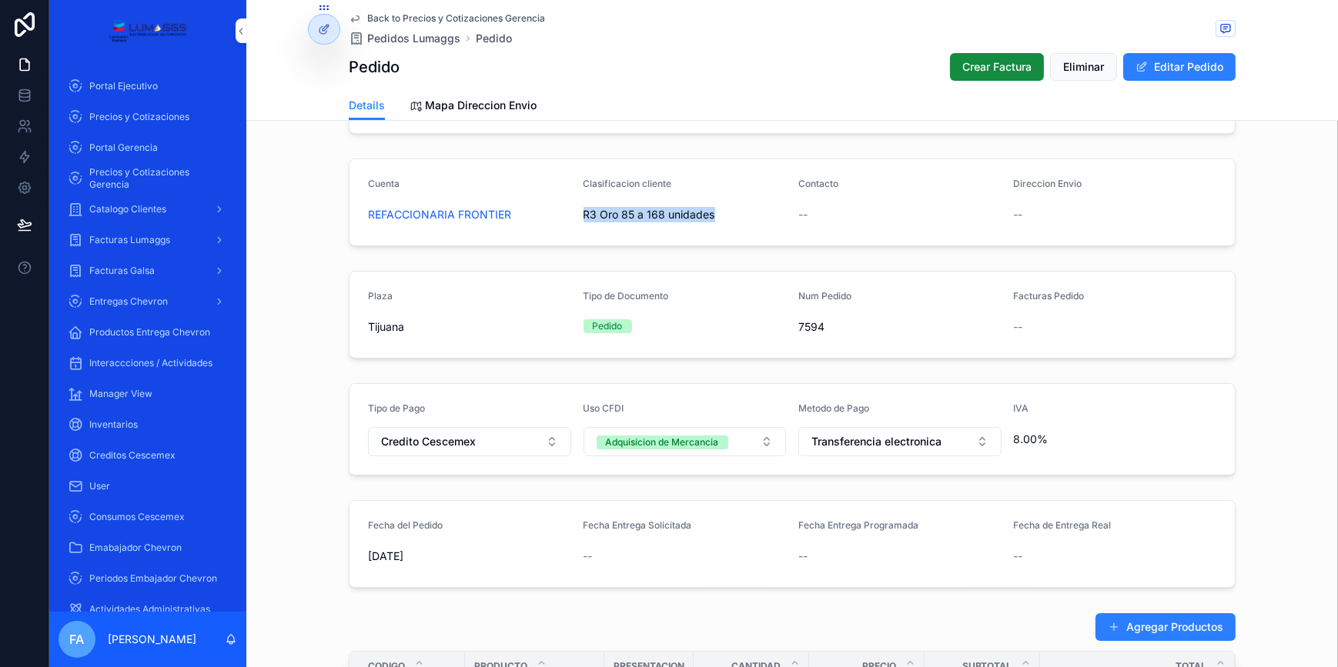
drag, startPoint x: 577, startPoint y: 221, endPoint x: 712, endPoint y: 229, distance: 135.7
click at [712, 229] on form "Cuenta REFACCIONARIA FRONTIER Clasificacion cliente R3 Oro 85 a 168 unidades Co…" at bounding box center [791, 202] width 885 height 86
copy span "R3 Oro 85 a 168 unidades"
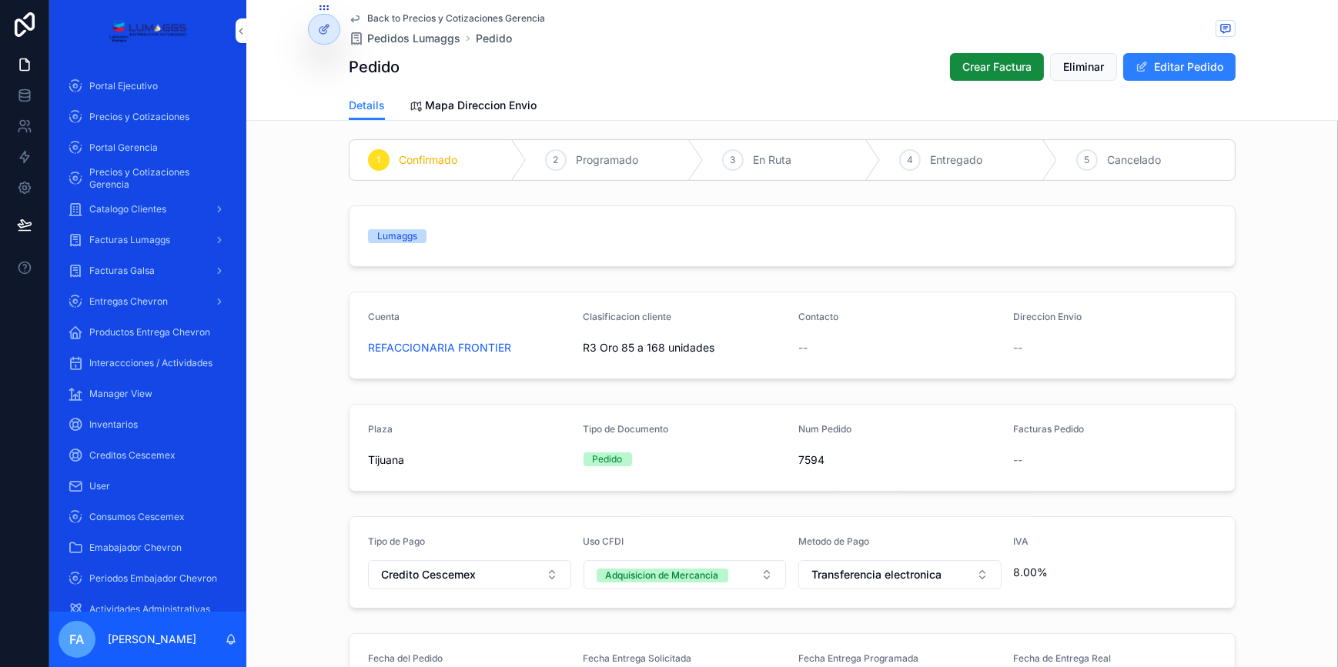
scroll to position [0, 0]
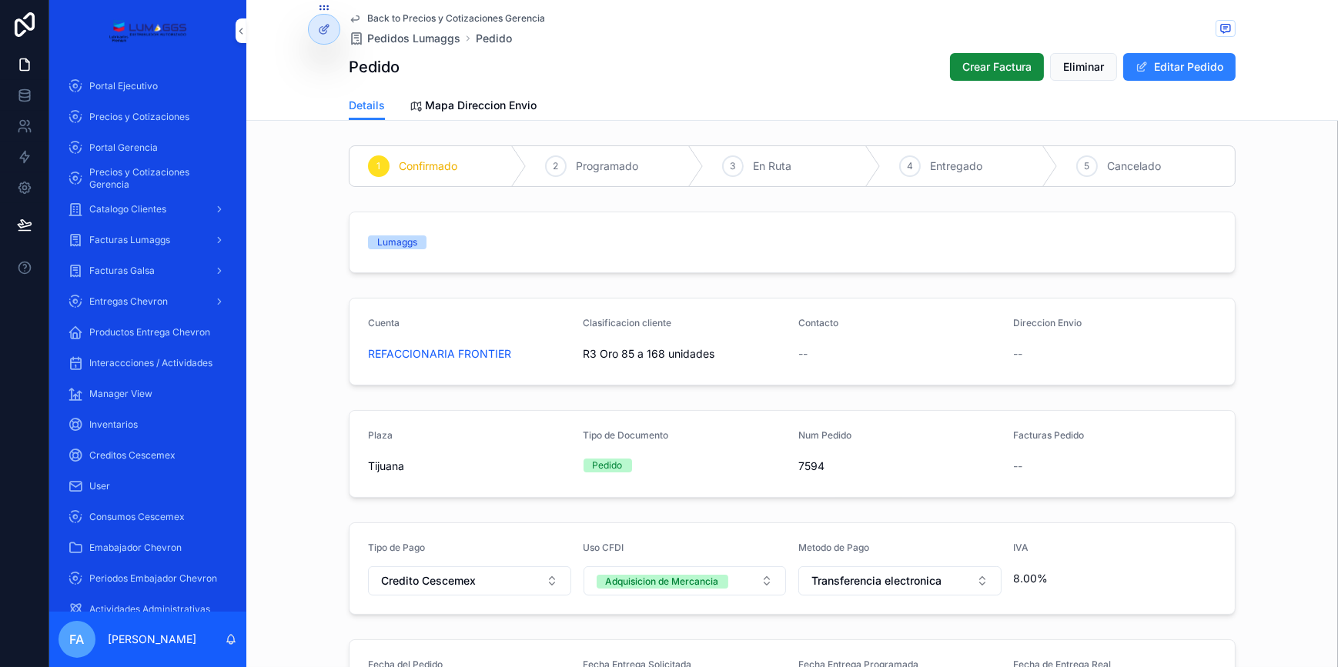
click at [422, 15] on span "Back to Precios y Cotizaciones Gerencia" at bounding box center [456, 18] width 178 height 12
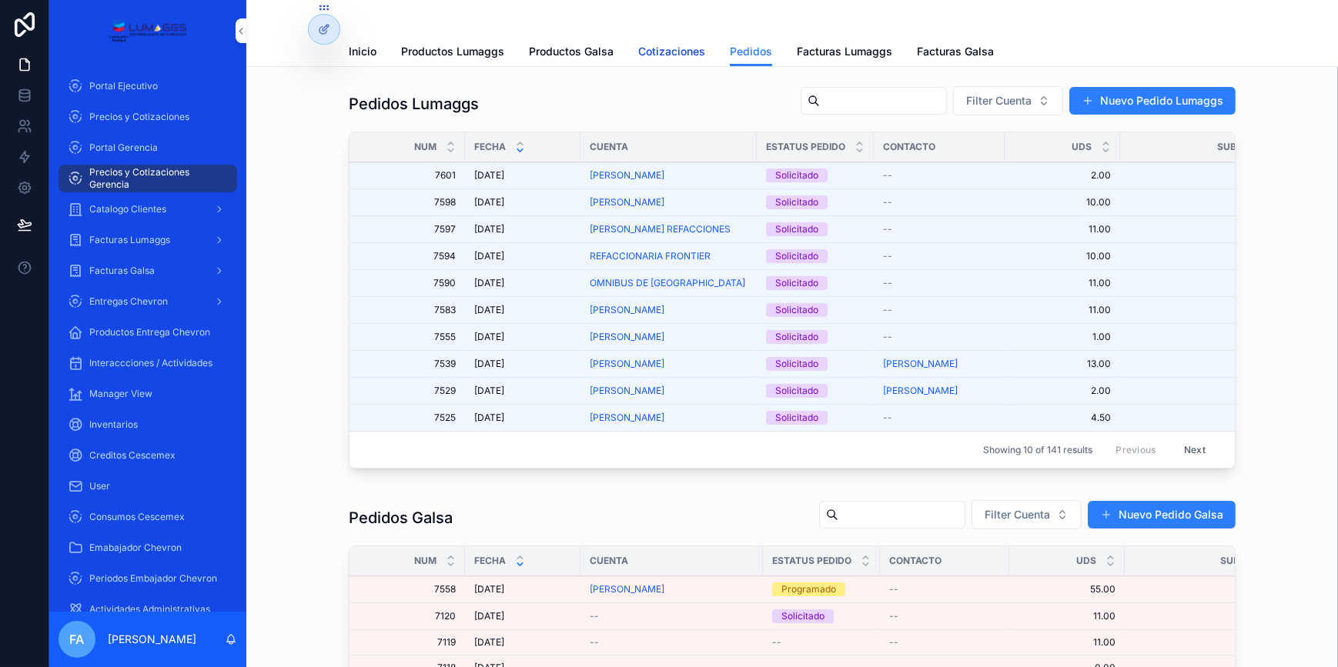
click at [664, 50] on span "Cotizaciones" at bounding box center [671, 51] width 67 height 15
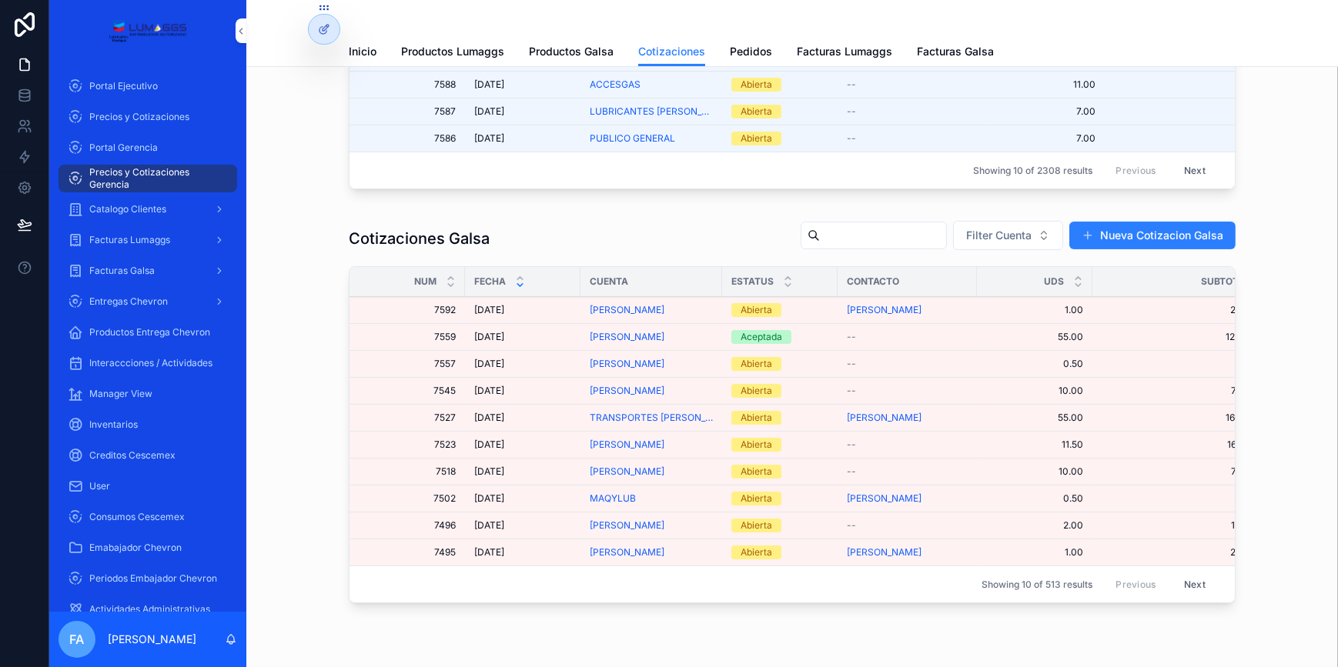
click at [500, 310] on td "[DATE] [DATE]" at bounding box center [522, 310] width 115 height 27
click at [494, 316] on span "[DATE]" at bounding box center [489, 310] width 30 height 12
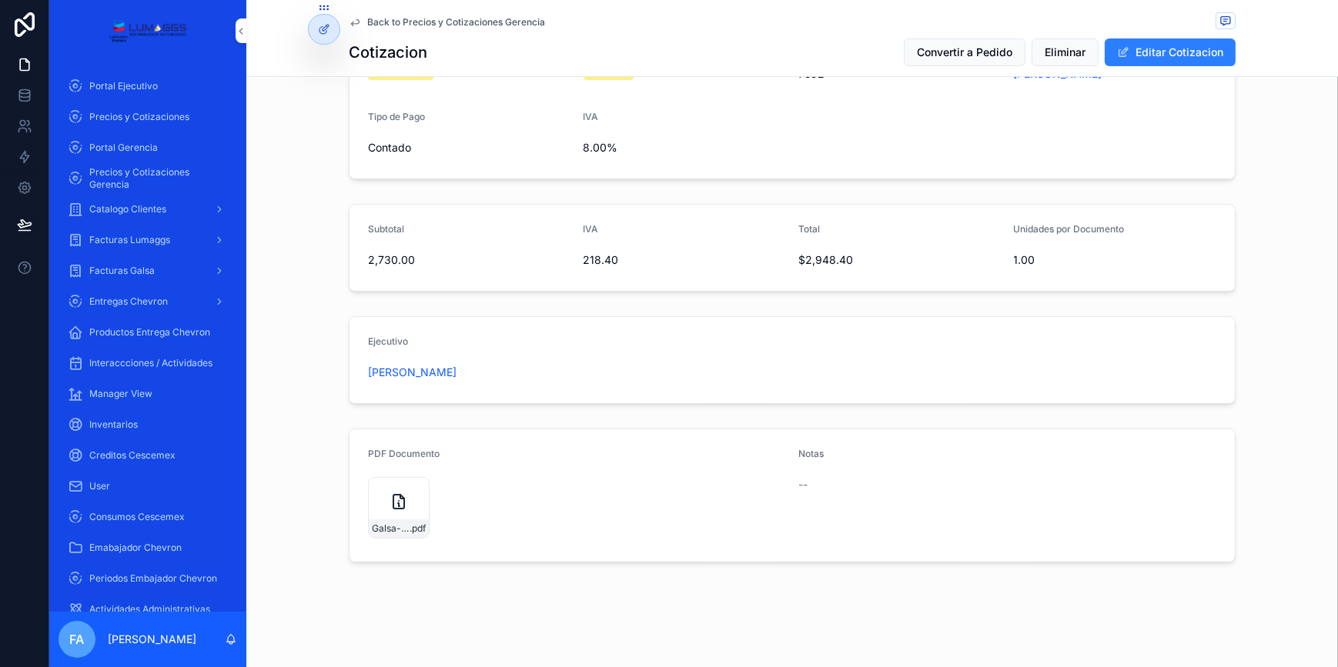
scroll to position [380, 0]
click at [0, 0] on icon "scrollable content" at bounding box center [0, 0] width 0 height 0
